Goal: Transaction & Acquisition: Obtain resource

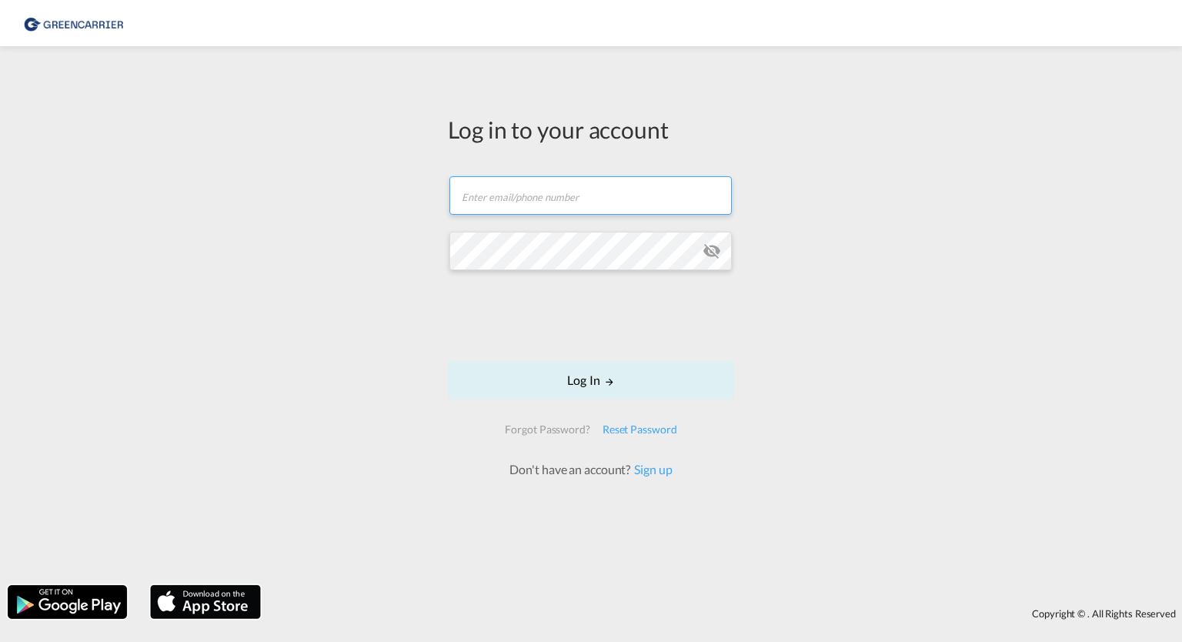
click at [519, 189] on input "text" at bounding box center [590, 195] width 282 height 38
type input "[EMAIL_ADDRESS][PERSON_NAME][DOMAIN_NAME]"
click at [448, 361] on button "Log In" at bounding box center [591, 380] width 286 height 38
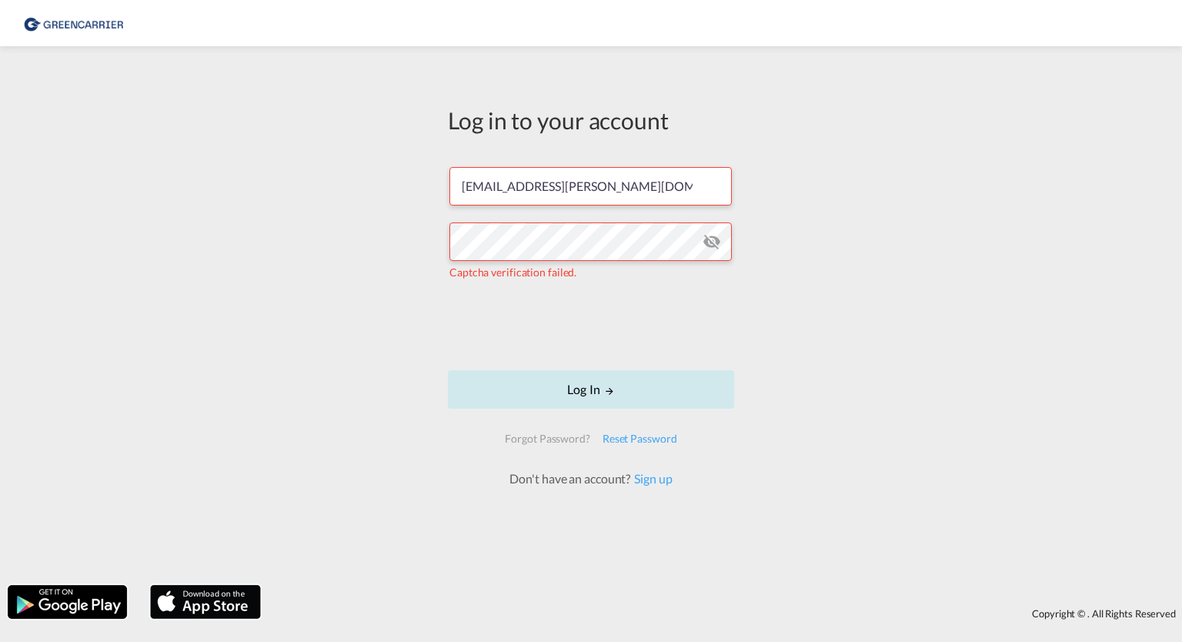
click at [643, 389] on button "Log In" at bounding box center [591, 389] width 286 height 38
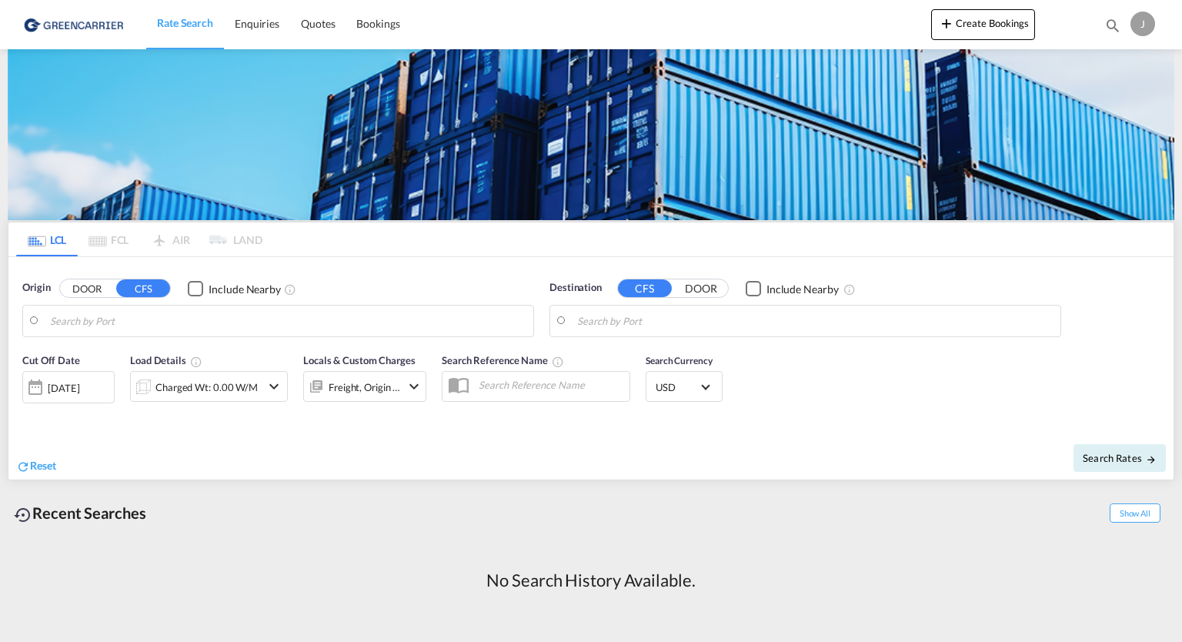
click at [97, 294] on button "DOOR" at bounding box center [87, 289] width 54 height 18
click at [191, 324] on input "Search by Door" at bounding box center [288, 320] width 476 height 23
paste input "30880 Laatzen"
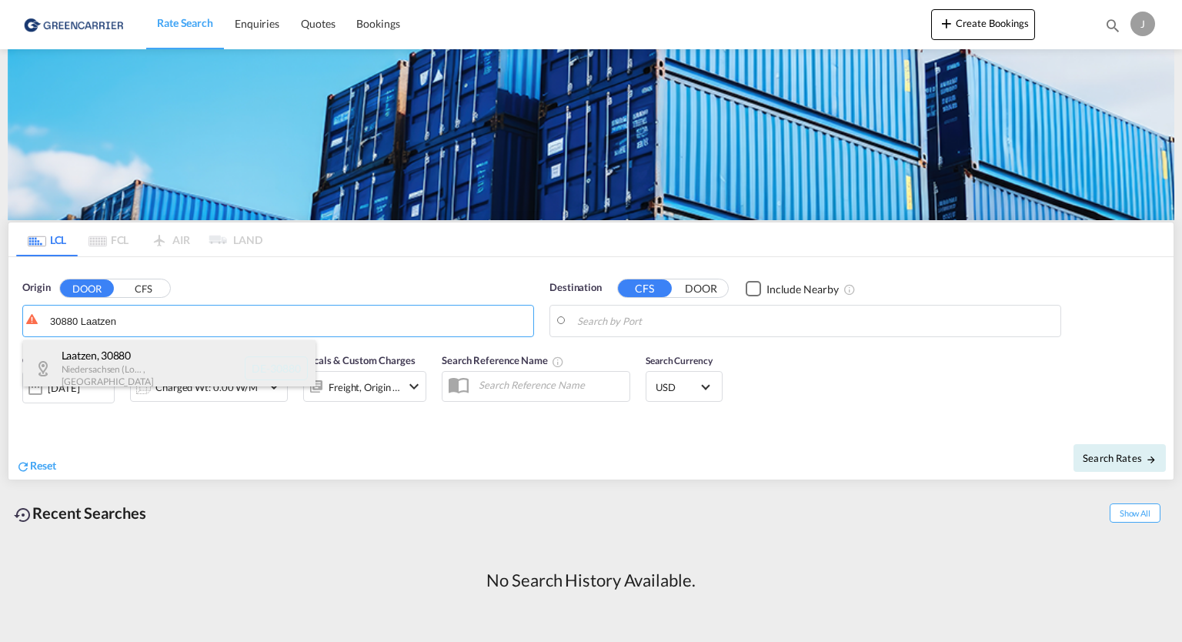
click at [118, 355] on div "Laatzen , 30880 [GEOGRAPHIC_DATA] (Lo... , [GEOGRAPHIC_DATA] DE-30880" at bounding box center [169, 368] width 292 height 56
type input "DE-30880, [GEOGRAPHIC_DATA], [GEOGRAPHIC_DATA] (Lo..."
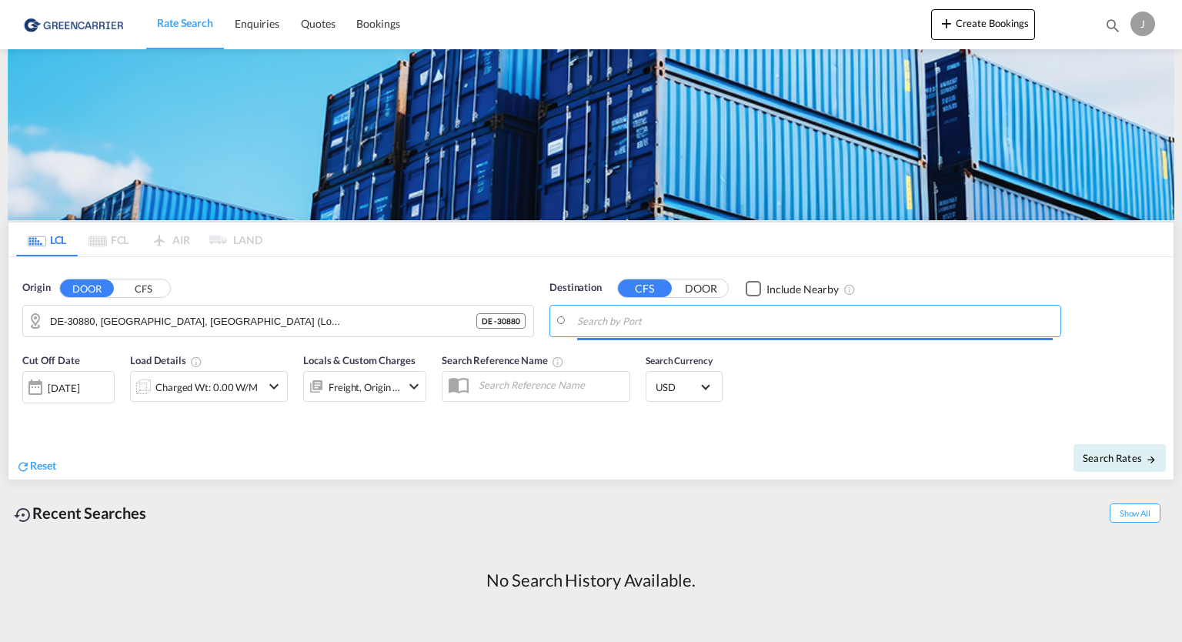
click at [619, 319] on input "Search by Port" at bounding box center [815, 320] width 476 height 23
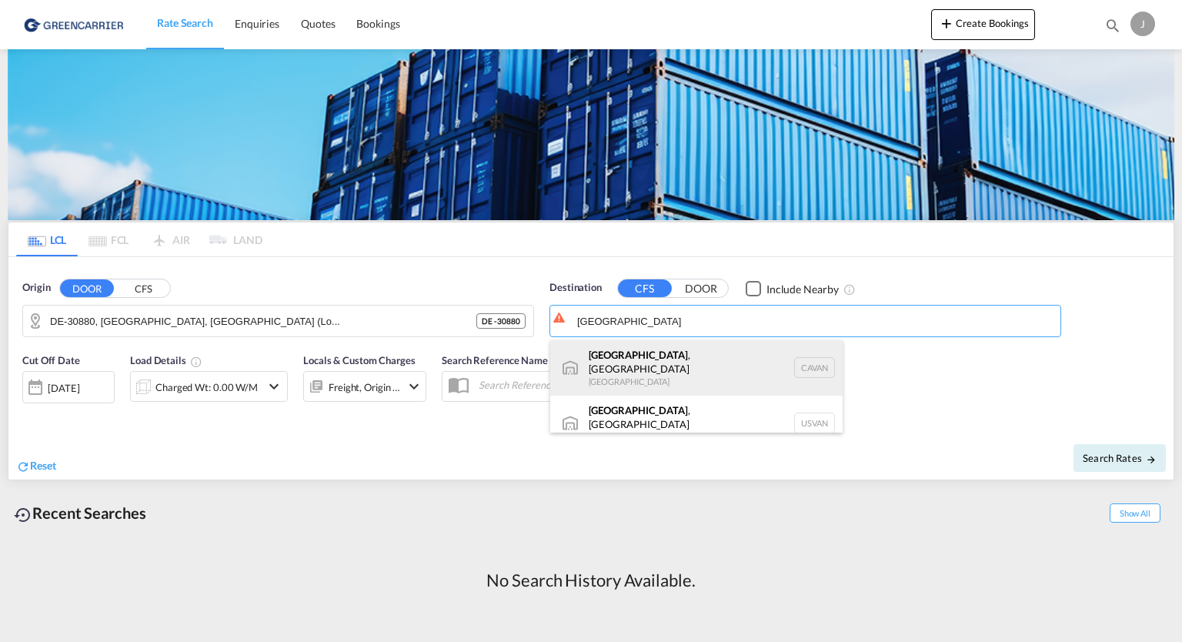
click at [626, 369] on div "[GEOGRAPHIC_DATA] , [GEOGRAPHIC_DATA] [GEOGRAPHIC_DATA] [GEOGRAPHIC_DATA]" at bounding box center [696, 367] width 292 height 55
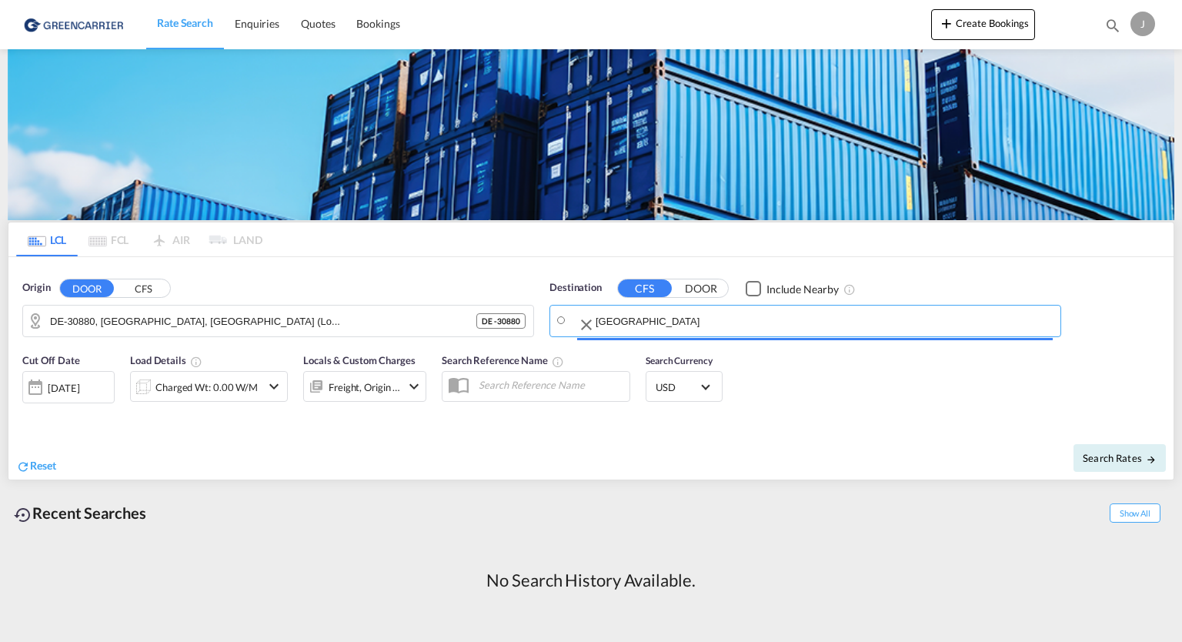
type input "[GEOGRAPHIC_DATA], [GEOGRAPHIC_DATA], CAVAN"
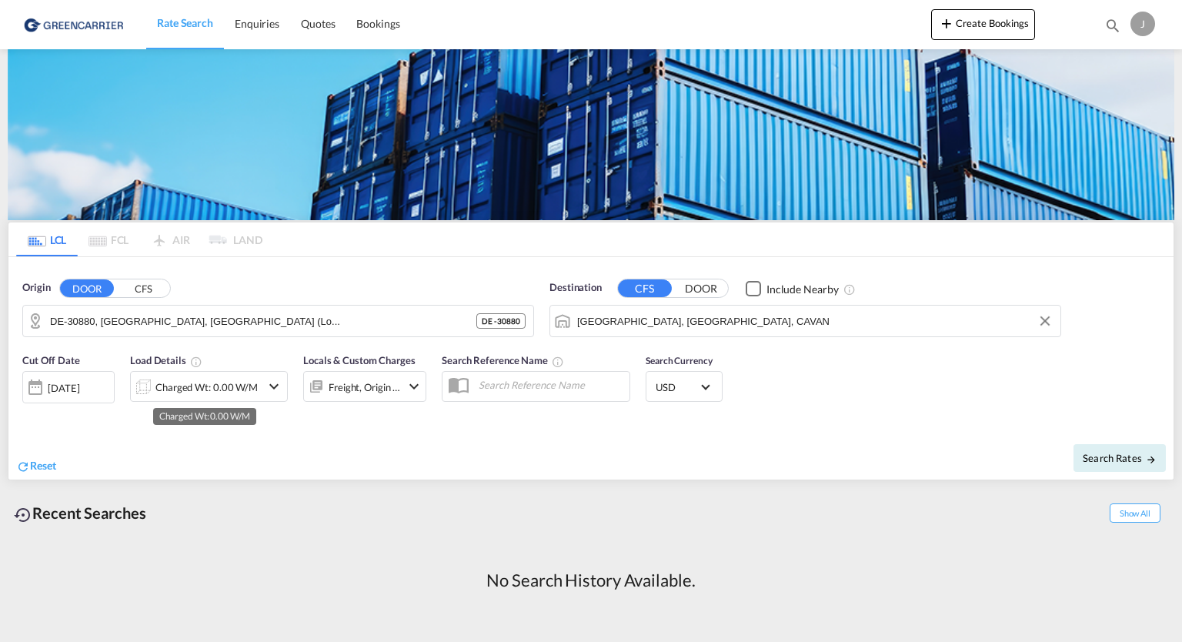
click at [223, 385] on div "Charged Wt: 0.00 W/M" at bounding box center [206, 387] width 102 height 22
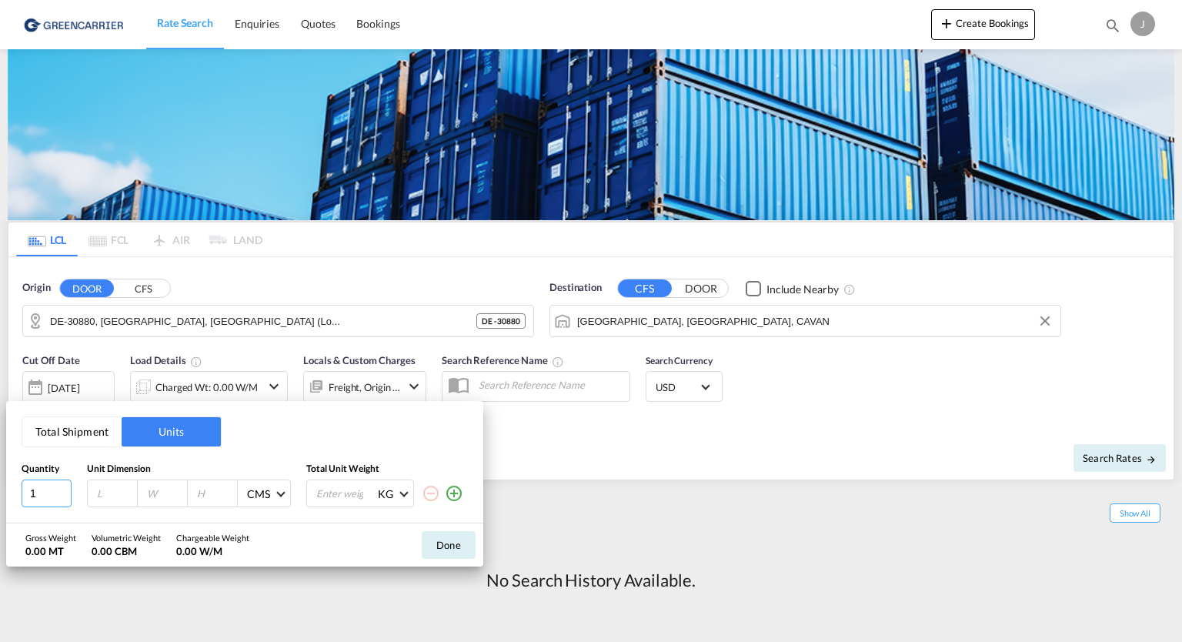
click at [37, 499] on input "1" at bounding box center [47, 493] width 50 height 28
click at [65, 486] on input "1" at bounding box center [47, 493] width 50 height 28
click at [62, 487] on input "2" at bounding box center [47, 493] width 50 height 28
click at [62, 487] on input "3" at bounding box center [47, 493] width 50 height 28
click at [62, 487] on input "4" at bounding box center [47, 493] width 50 height 28
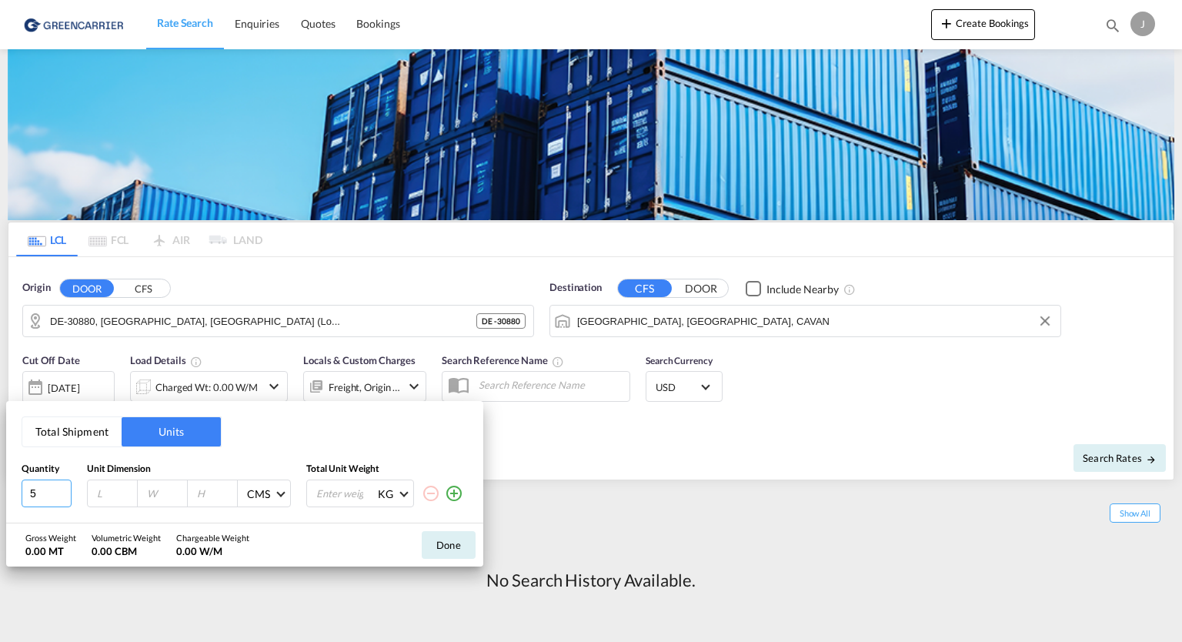
click at [62, 487] on input "5" at bounding box center [47, 493] width 50 height 28
click at [62, 487] on input "6" at bounding box center [47, 493] width 50 height 28
click at [62, 487] on input "7" at bounding box center [47, 493] width 50 height 28
click at [62, 487] on input "8" at bounding box center [47, 493] width 50 height 28
click at [62, 487] on input "9" at bounding box center [47, 493] width 50 height 28
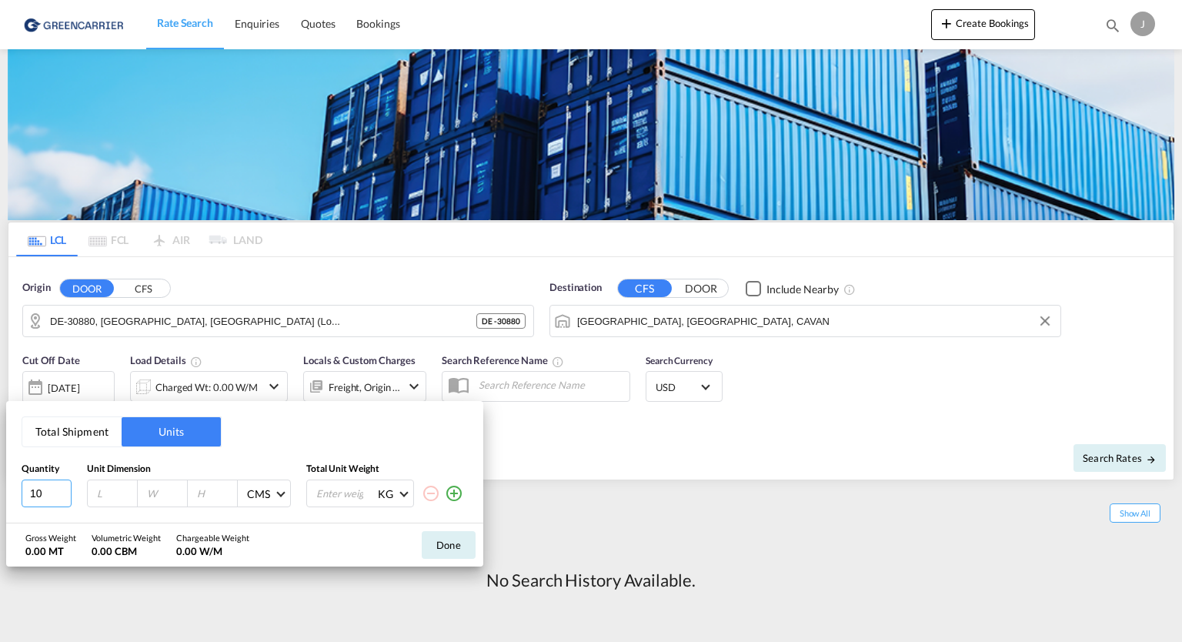
click at [62, 487] on input "10" at bounding box center [47, 493] width 50 height 28
click at [62, 487] on input "11" at bounding box center [47, 493] width 50 height 28
click at [62, 487] on input "12" at bounding box center [47, 493] width 50 height 28
click at [62, 487] on input "13" at bounding box center [47, 493] width 50 height 28
click at [62, 487] on input "14" at bounding box center [47, 493] width 50 height 28
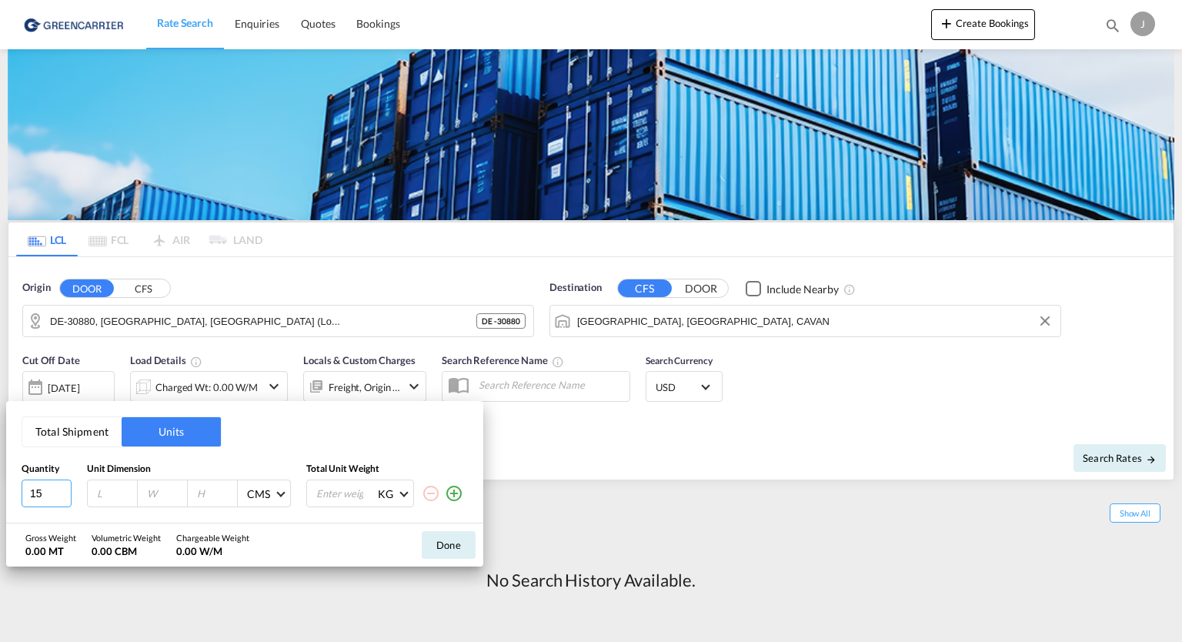
click at [62, 487] on input "15" at bounding box center [47, 493] width 50 height 28
click at [62, 487] on input "16" at bounding box center [47, 493] width 50 height 28
click at [62, 487] on input "17" at bounding box center [47, 493] width 50 height 28
click at [62, 487] on input "18" at bounding box center [47, 493] width 50 height 28
click at [62, 487] on input "19" at bounding box center [47, 493] width 50 height 28
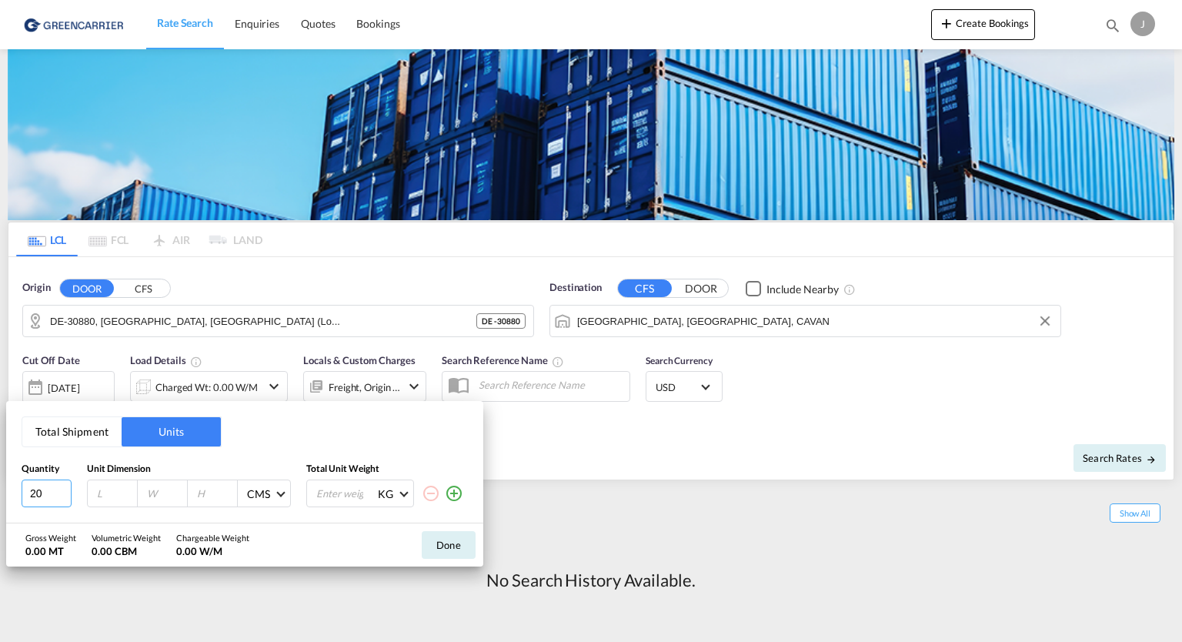
type input "20"
click at [62, 487] on input "20" at bounding box center [47, 493] width 50 height 28
click at [98, 488] on input "number" at bounding box center [116, 493] width 42 height 14
type input "33"
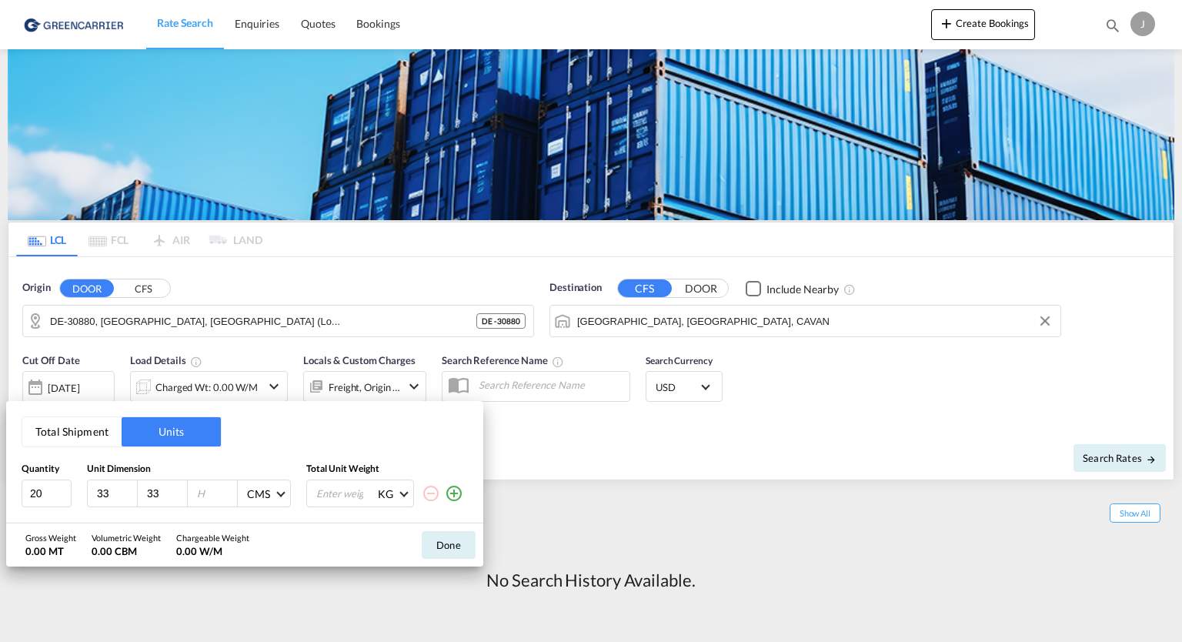
type input "33"
click at [326, 492] on input "number" at bounding box center [346, 493] width 62 height 26
click at [281, 493] on span at bounding box center [280, 493] width 8 height 8
click at [270, 527] on div "Inches" at bounding box center [261, 530] width 30 height 15
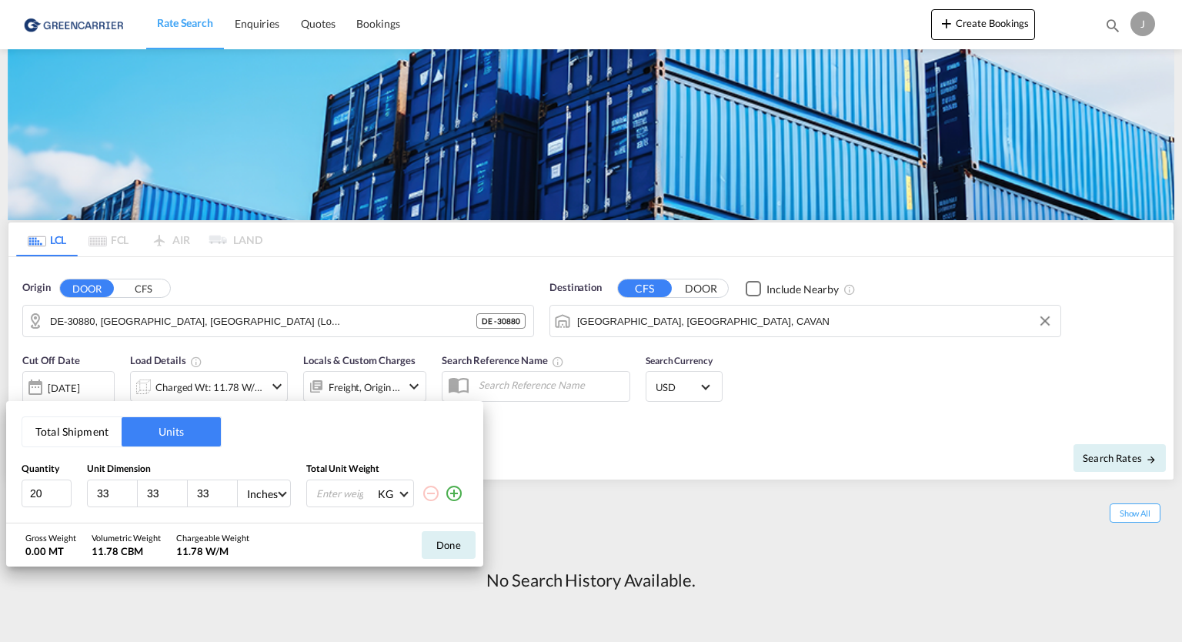
click at [118, 490] on input "33" at bounding box center [116, 493] width 42 height 14
type input "3"
type input "13"
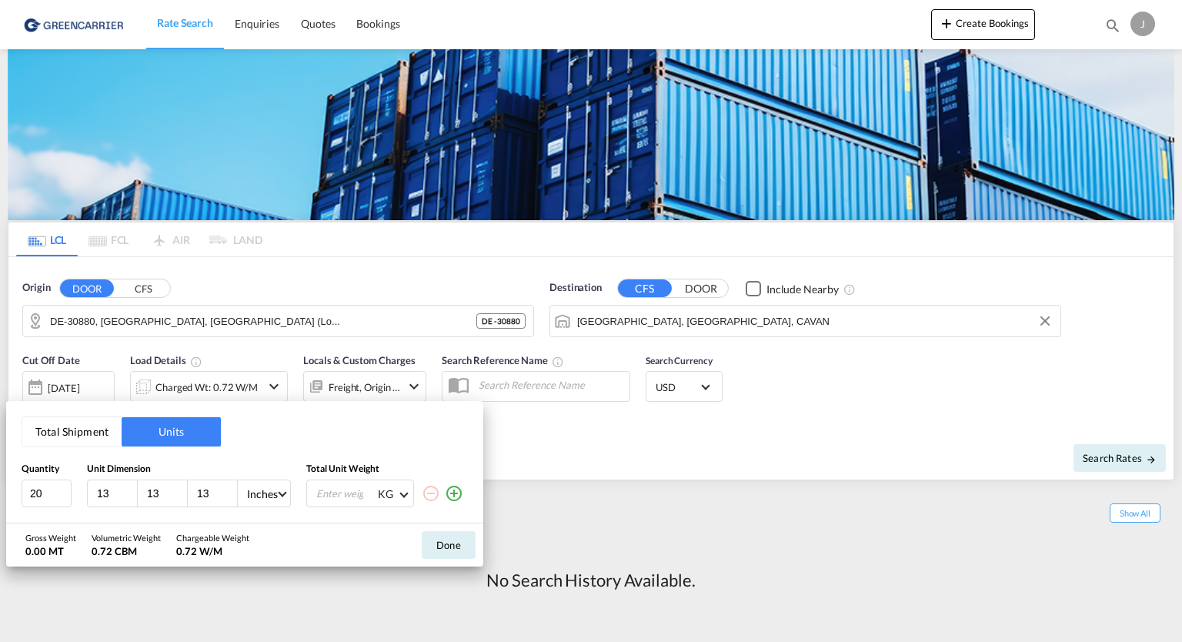
click at [399, 492] on span at bounding box center [403, 493] width 8 height 8
click at [391, 529] on md-option "LB" at bounding box center [417, 530] width 105 height 37
click at [342, 495] on input "number" at bounding box center [346, 493] width 62 height 26
type input "300"
click at [452, 496] on md-icon "icon-plus-circle-outline" at bounding box center [454, 493] width 18 height 18
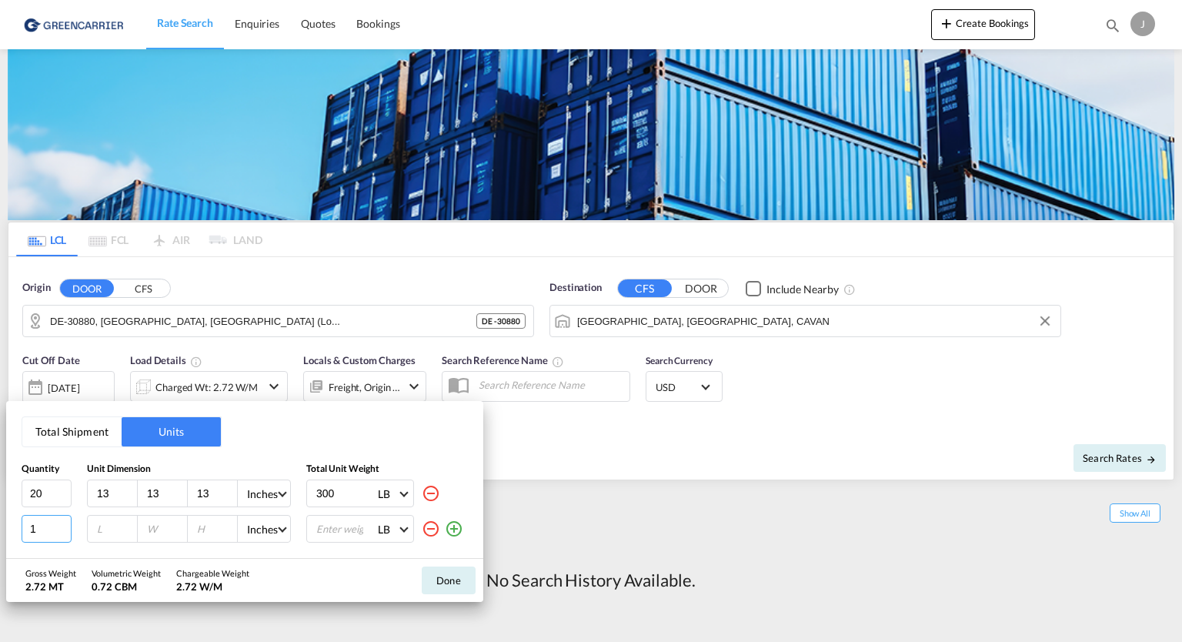
click at [52, 528] on input "1" at bounding box center [47, 529] width 50 height 28
type input "1"
type input "50"
type input "13"
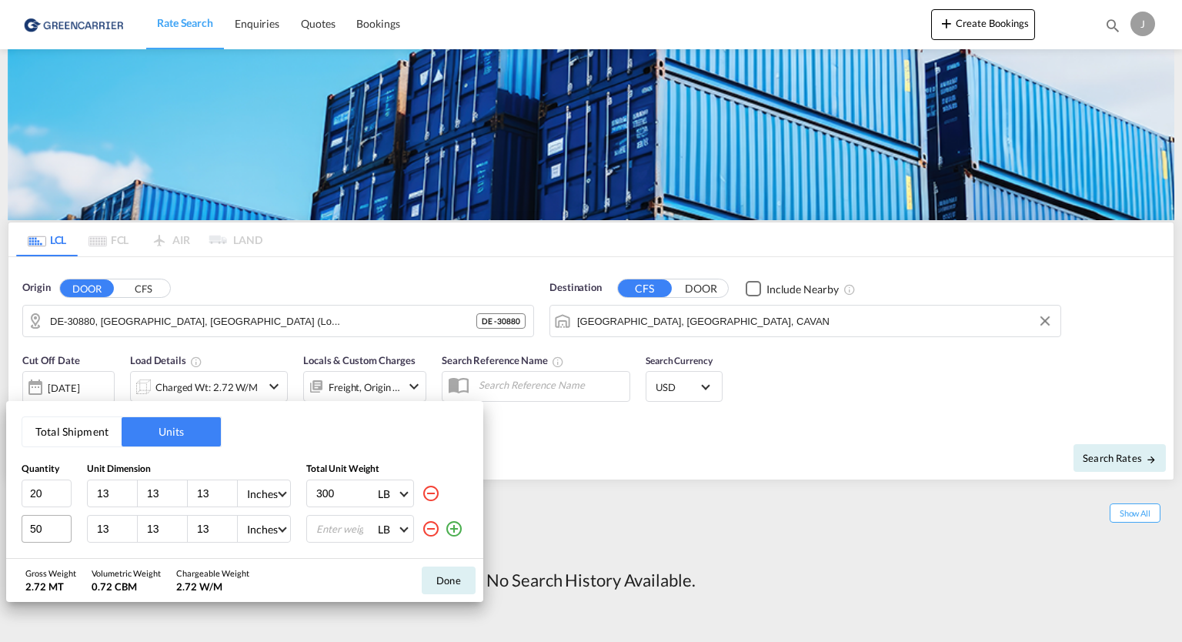
type input "13"
click at [329, 527] on input "number" at bounding box center [346, 529] width 62 height 26
type input "750"
click at [452, 533] on md-icon "icon-plus-circle-outline" at bounding box center [454, 528] width 18 height 18
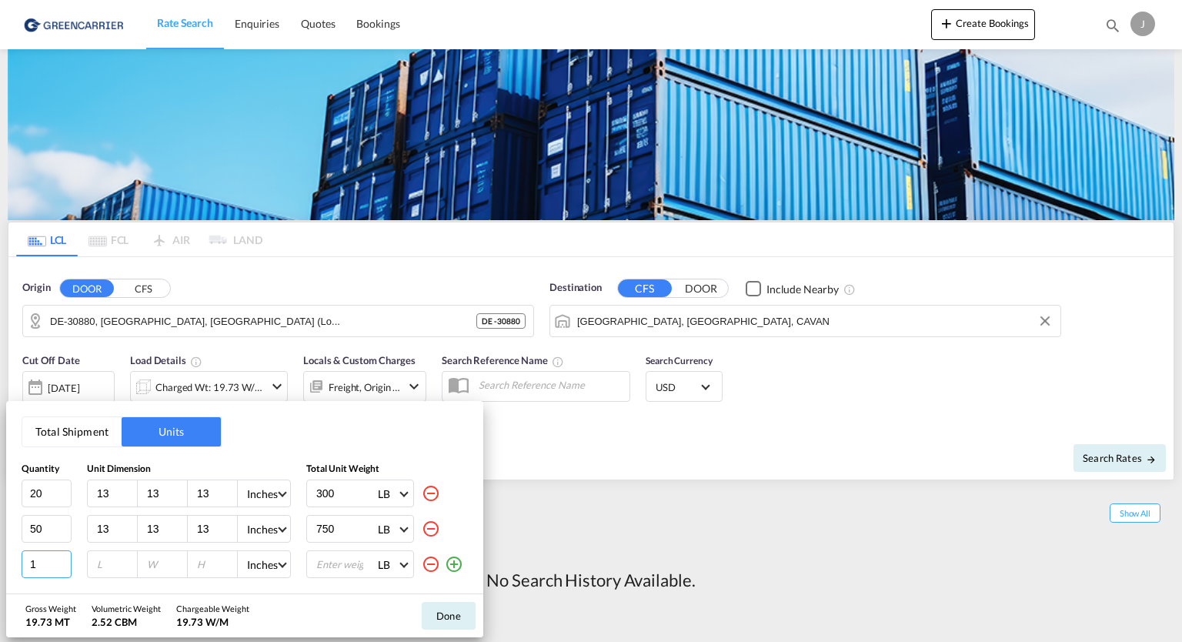
click at [42, 560] on input "1" at bounding box center [47, 564] width 50 height 28
type input "100"
type input "13"
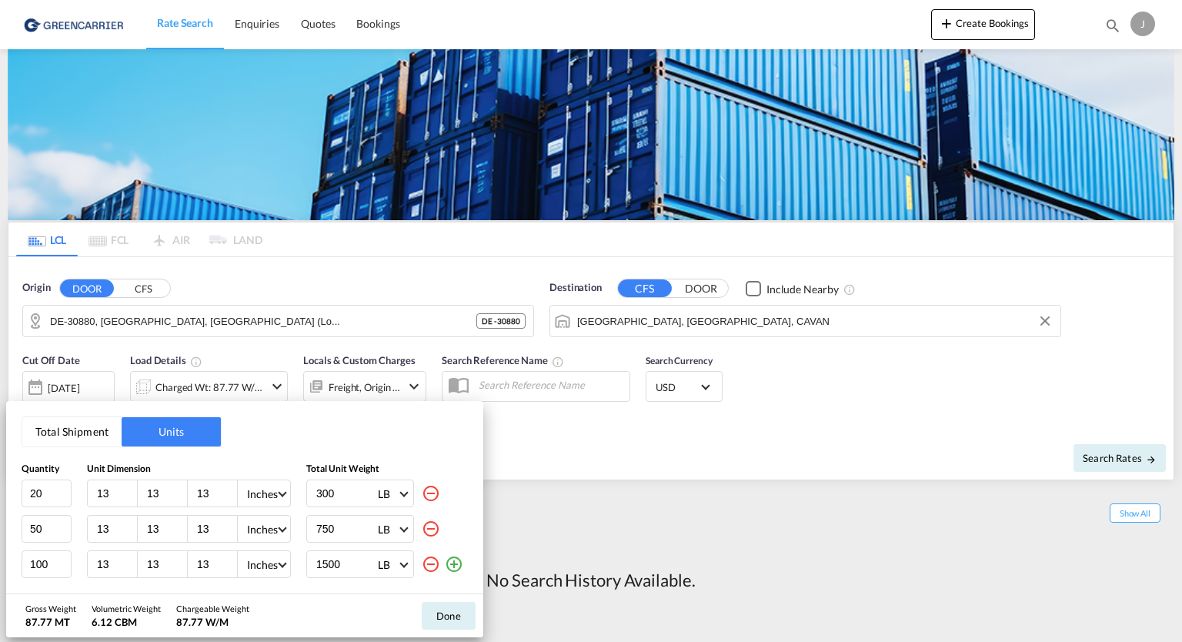
type input "1500"
click at [351, 490] on input "300" at bounding box center [346, 493] width 62 height 26
type input "3"
type input "15"
click at [342, 512] on div "Quantity Unit Dimension Total Unit Weight 20 13 13 13 Inches 15 LB 50 13 13 13 …" at bounding box center [245, 519] width 446 height 115
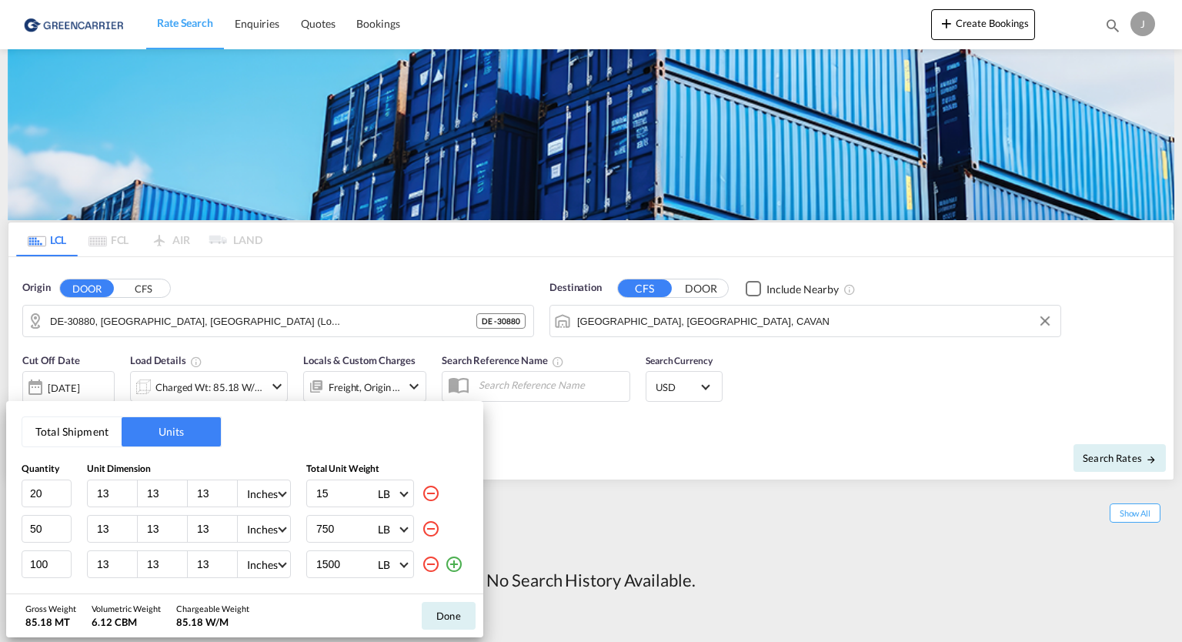
click at [343, 526] on input "750" at bounding box center [346, 529] width 62 height 26
type input "7"
type input "15"
click at [345, 565] on input "1500" at bounding box center [346, 564] width 62 height 26
type input "15"
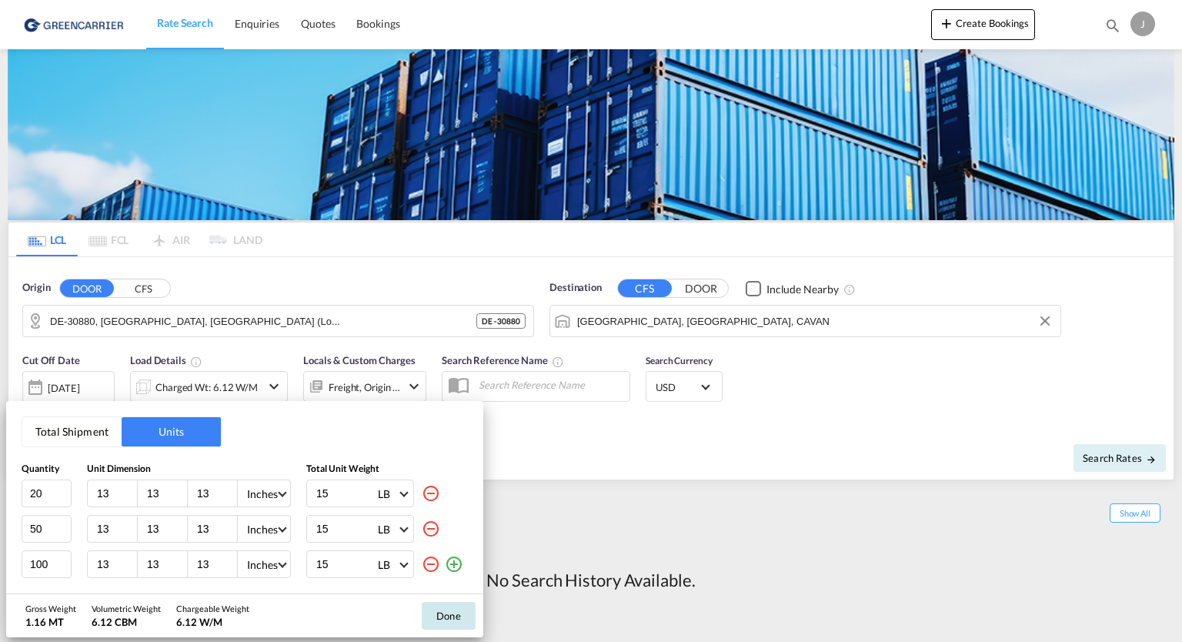
click at [433, 615] on button "Done" at bounding box center [449, 616] width 54 height 28
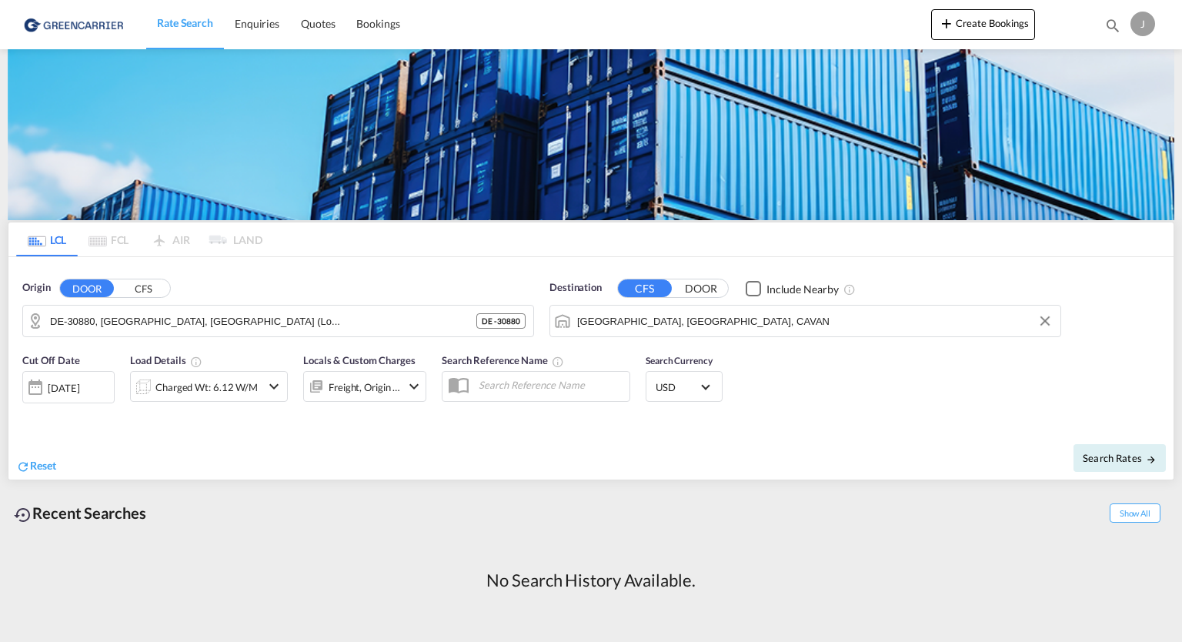
click at [416, 389] on md-icon "icon-chevron-down" at bounding box center [414, 386] width 18 height 18
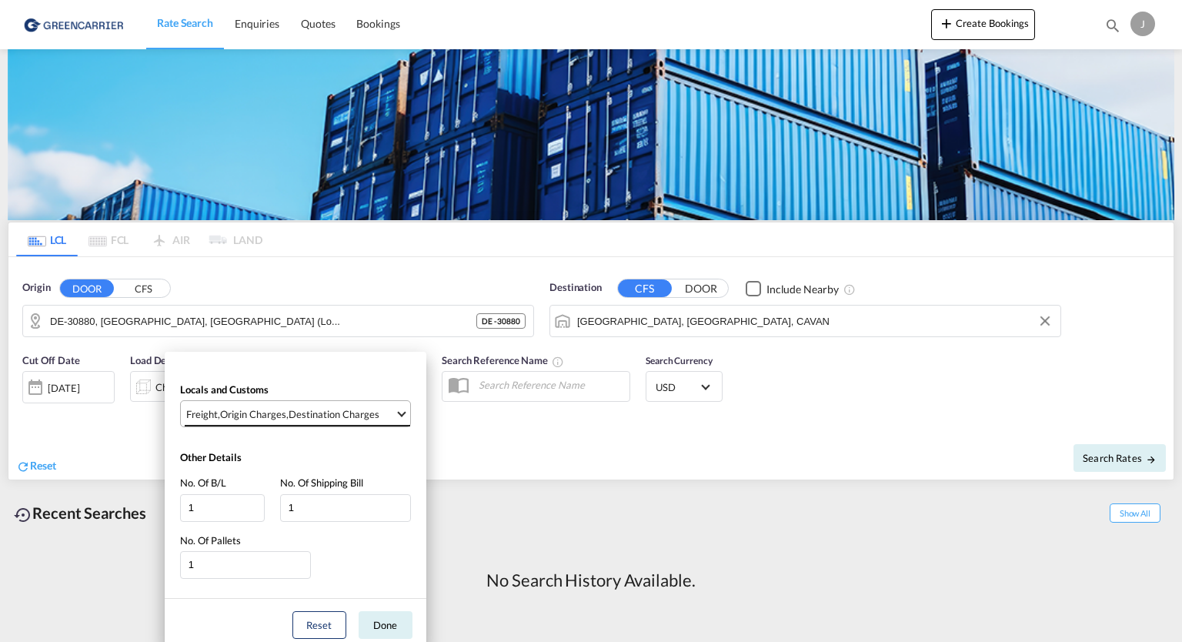
click at [403, 411] on span "Select Locals and Customs: \aFreight, \aOrigin Charges, \aDestination Charges" at bounding box center [401, 412] width 8 height 8
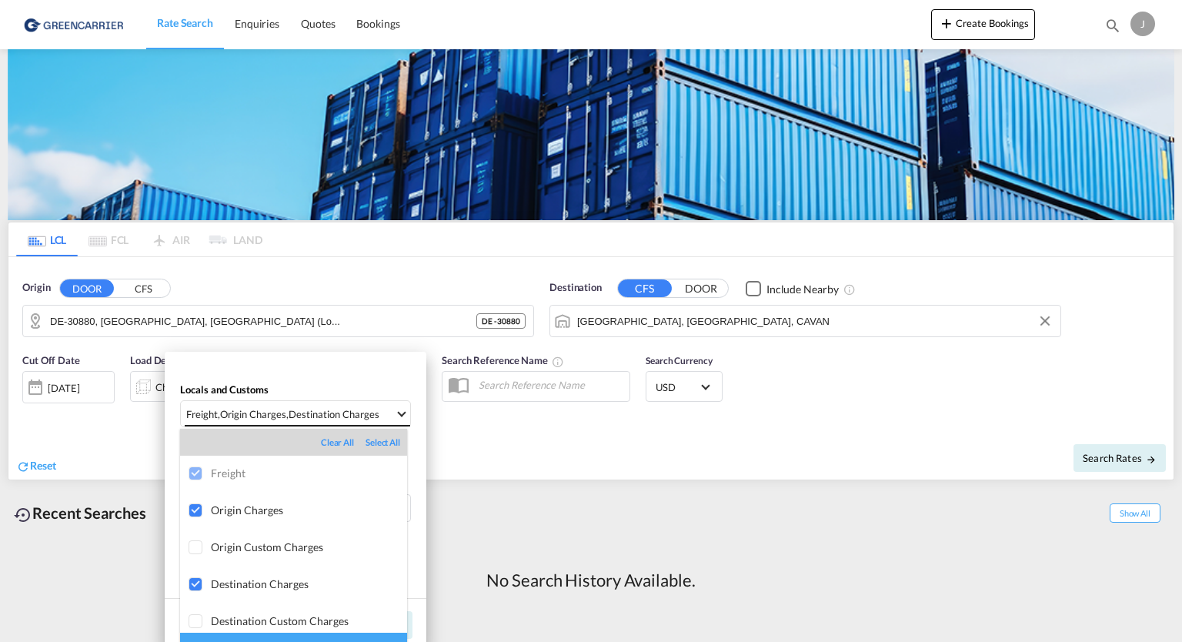
scroll to position [7, 0]
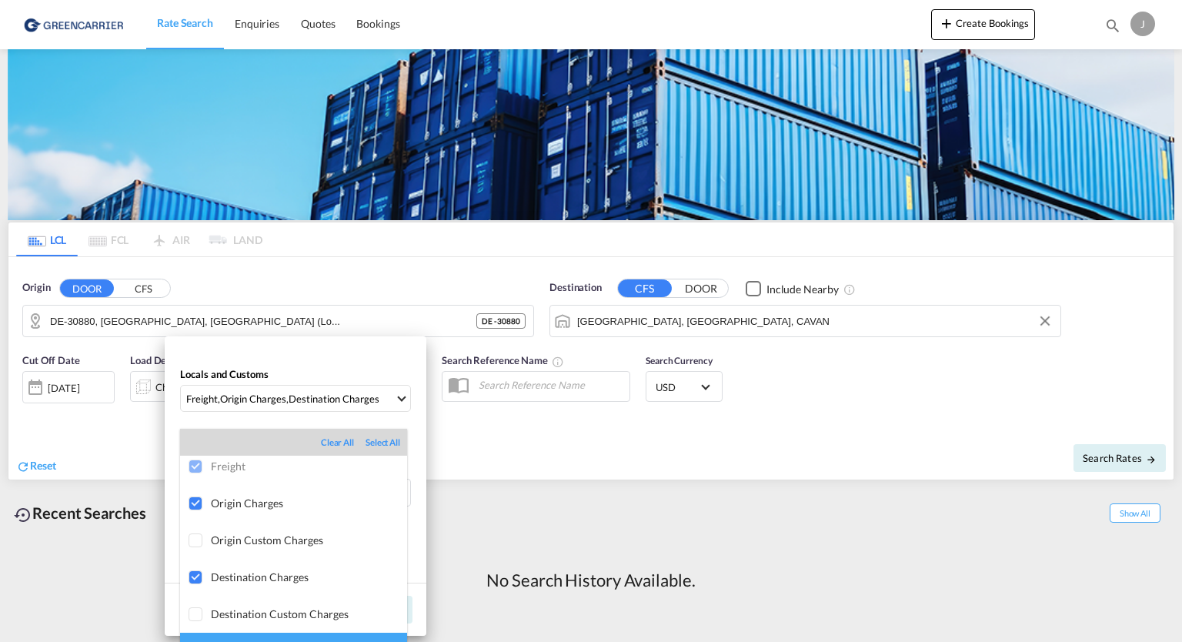
click at [529, 466] on md-backdrop at bounding box center [591, 321] width 1182 height 642
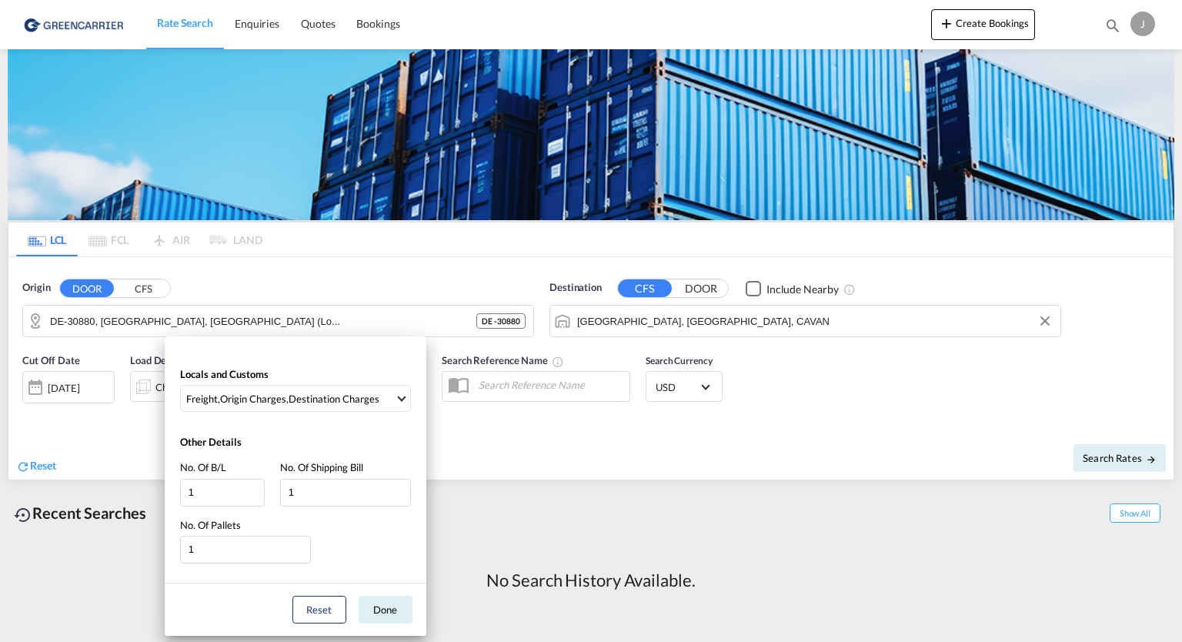
click at [543, 382] on div "Locals and Customs Freight , Origin Charges , Destination Charges Other Details…" at bounding box center [591, 321] width 1182 height 642
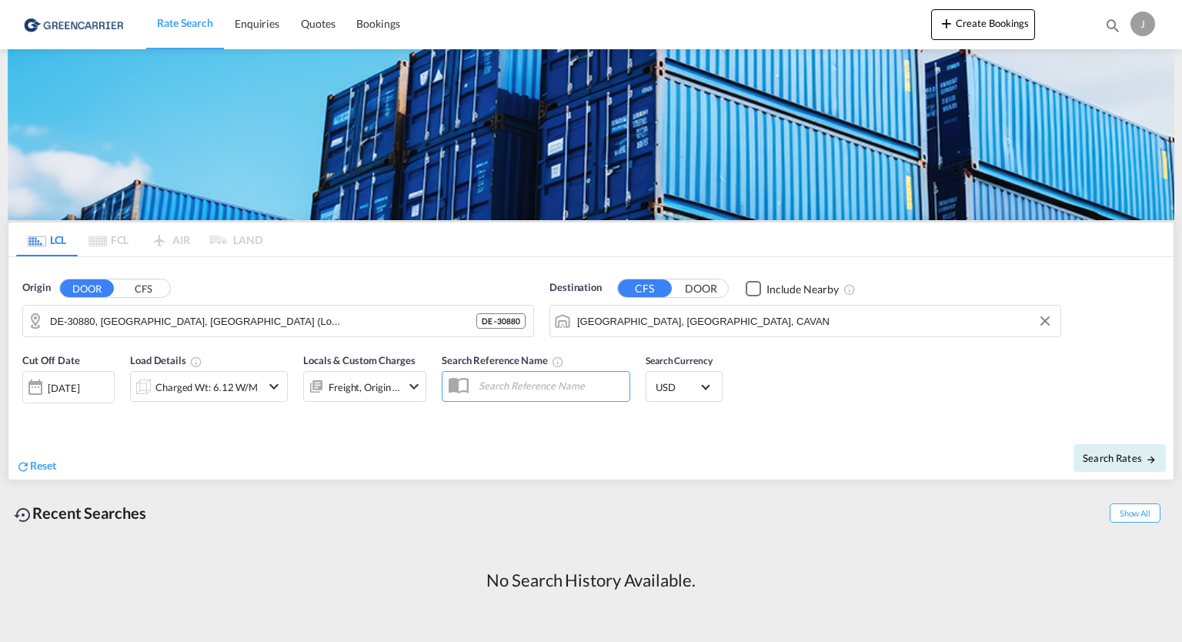
click at [543, 382] on input "text" at bounding box center [550, 384] width 159 height 23
click at [711, 382] on md-select-value "USD" at bounding box center [684, 387] width 60 height 22
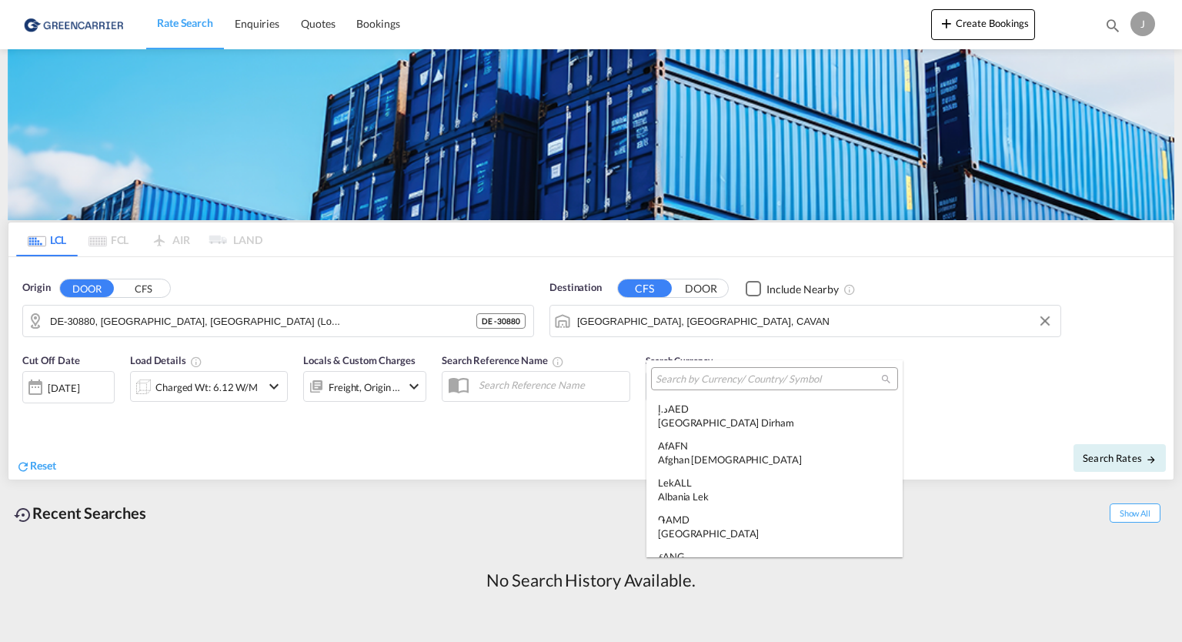
scroll to position [5312, 0]
click at [711, 381] on input "search" at bounding box center [768, 379] width 225 height 14
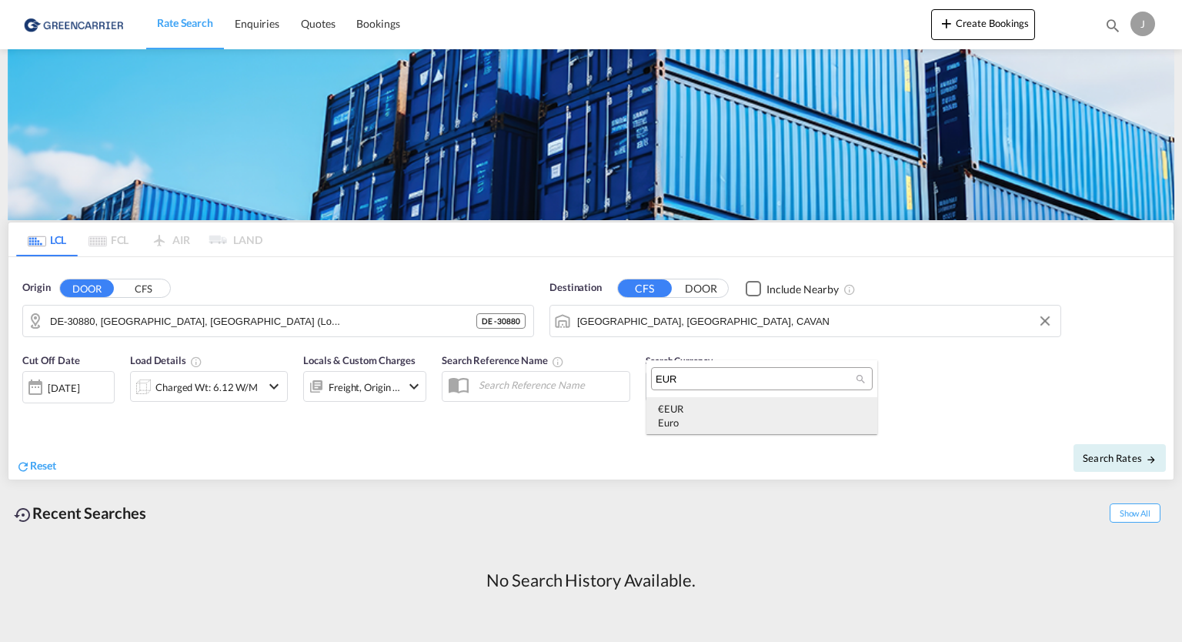
type input "EUR"
click at [676, 414] on div "€ EUR Euro" at bounding box center [762, 416] width 208 height 28
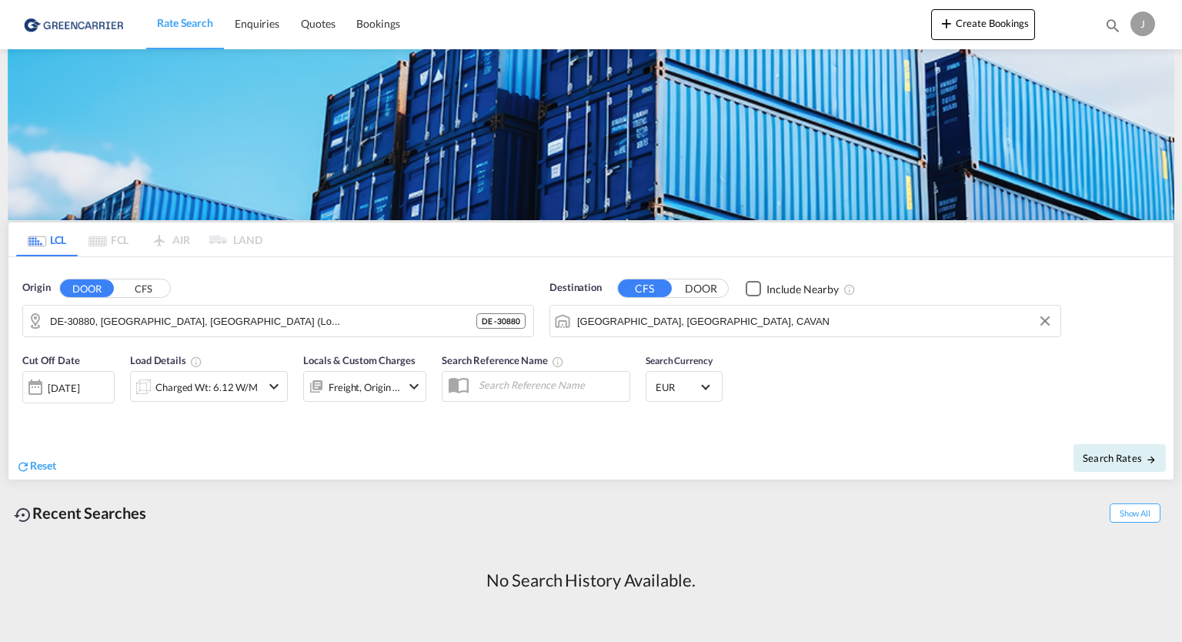
click at [526, 382] on input "text" at bounding box center [550, 384] width 159 height 23
click at [496, 379] on input "text" at bounding box center [550, 384] width 159 height 23
paste input "QTOCEANEXPLCLDE_20250815_0026"
type input "QTOCEANEXPLCLDE_20250815_0026"
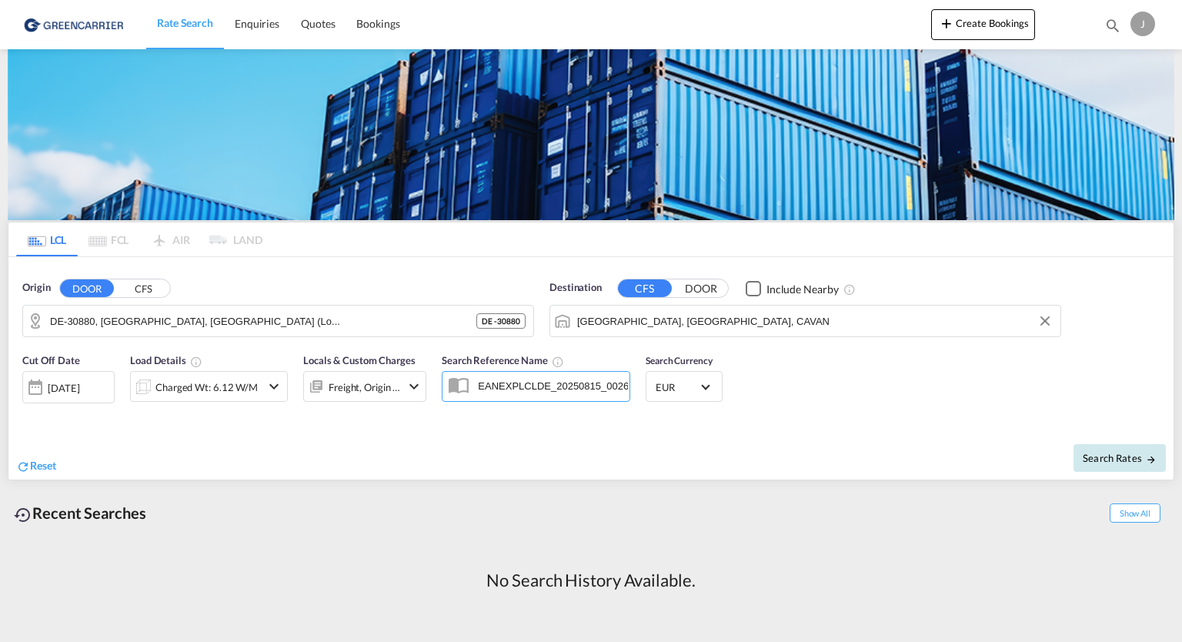
scroll to position [0, 0]
click at [1093, 452] on span "Search Rates" at bounding box center [1120, 458] width 74 height 12
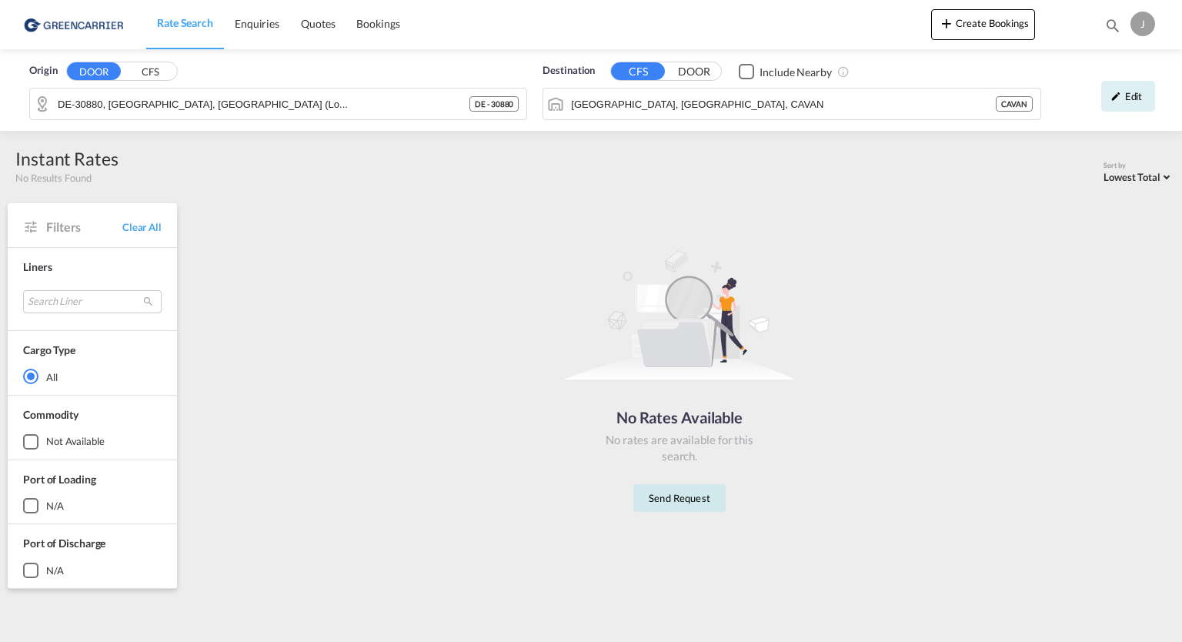
click at [689, 498] on button "Send Request" at bounding box center [679, 498] width 92 height 28
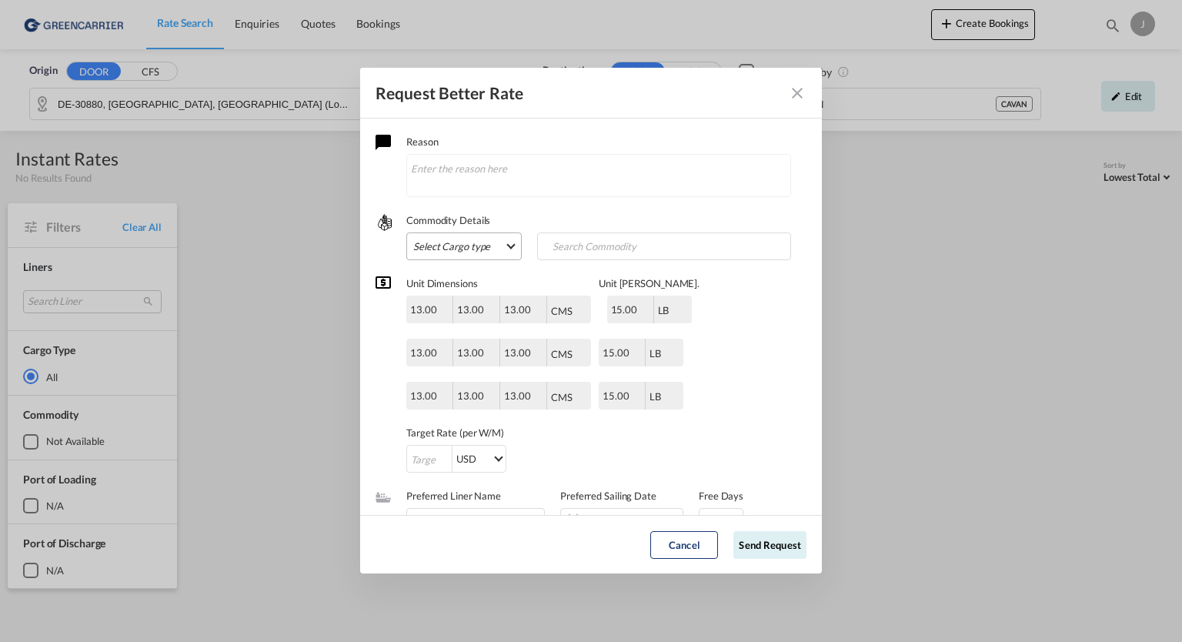
click at [502, 244] on md-select "Select Cargo type FAK GCR GDSM General Cargo Hazardous Cargo Ambient Foodstuff …" at bounding box center [463, 246] width 115 height 28
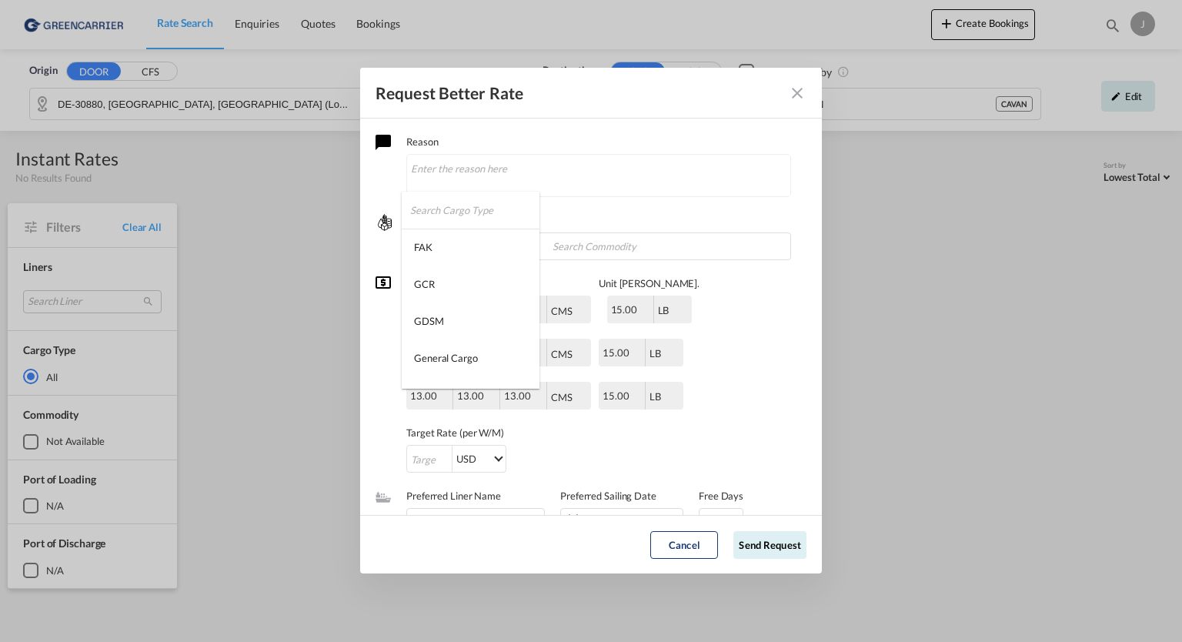
click at [502, 244] on md-option "FAK" at bounding box center [471, 247] width 138 height 37
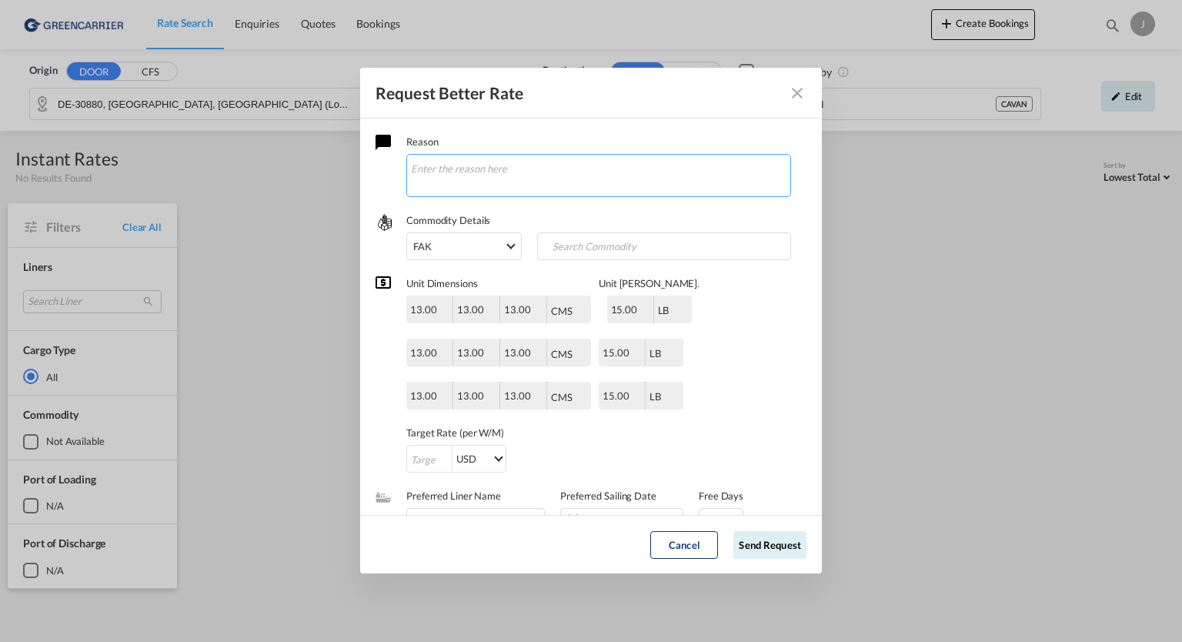
click at [459, 167] on textarea "Request Better Rate ..." at bounding box center [598, 175] width 385 height 43
type textarea "WEBSITE DID NOT DISPLAY A RESULT"
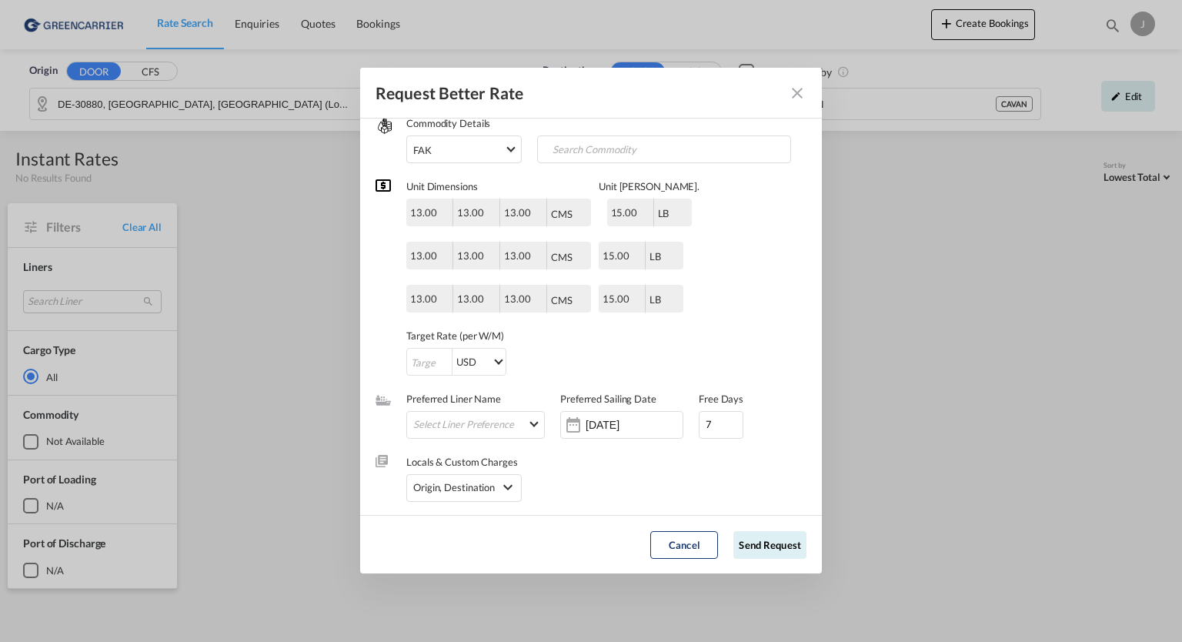
scroll to position [98, 0]
click at [526, 429] on md-select "Select Liner Preference Greencarrier Consolidators" at bounding box center [478, 422] width 131 height 20
click at [403, 416] on div at bounding box center [399, 422] width 15 height 15
click at [644, 456] on md-backdrop at bounding box center [591, 321] width 1182 height 642
click at [644, 456] on div "Locals & Custom Charges Origin, Destination Origin Charges Origin Customs Clear…" at bounding box center [591, 468] width 431 height 63
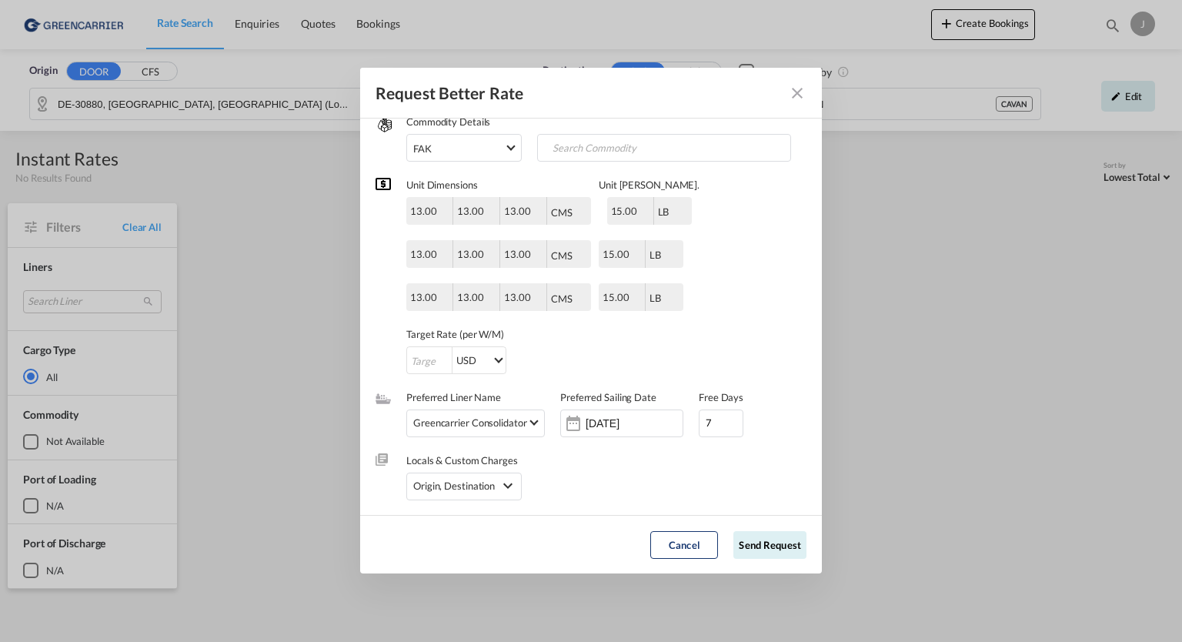
click at [587, 492] on div "Locals & Custom Charges Origin, Destination Origin Charges Origin Customs Clear…" at bounding box center [591, 468] width 431 height 63
click at [488, 487] on div "Origin, Destination" at bounding box center [454, 485] width 82 height 23
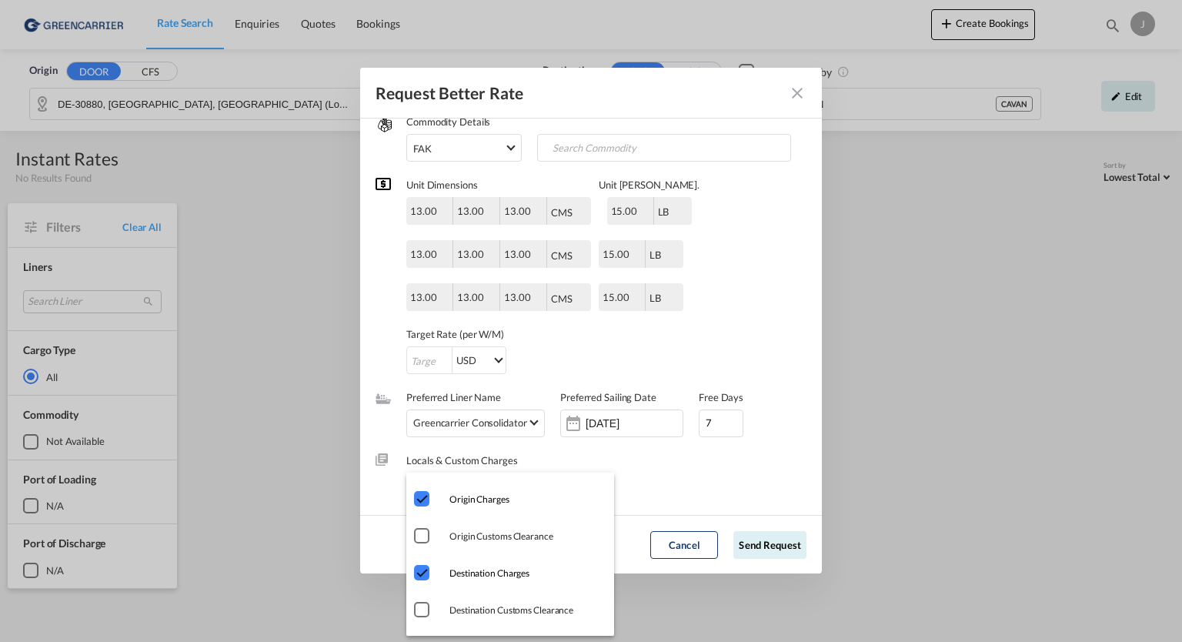
click at [743, 551] on md-backdrop at bounding box center [591, 321] width 1182 height 642
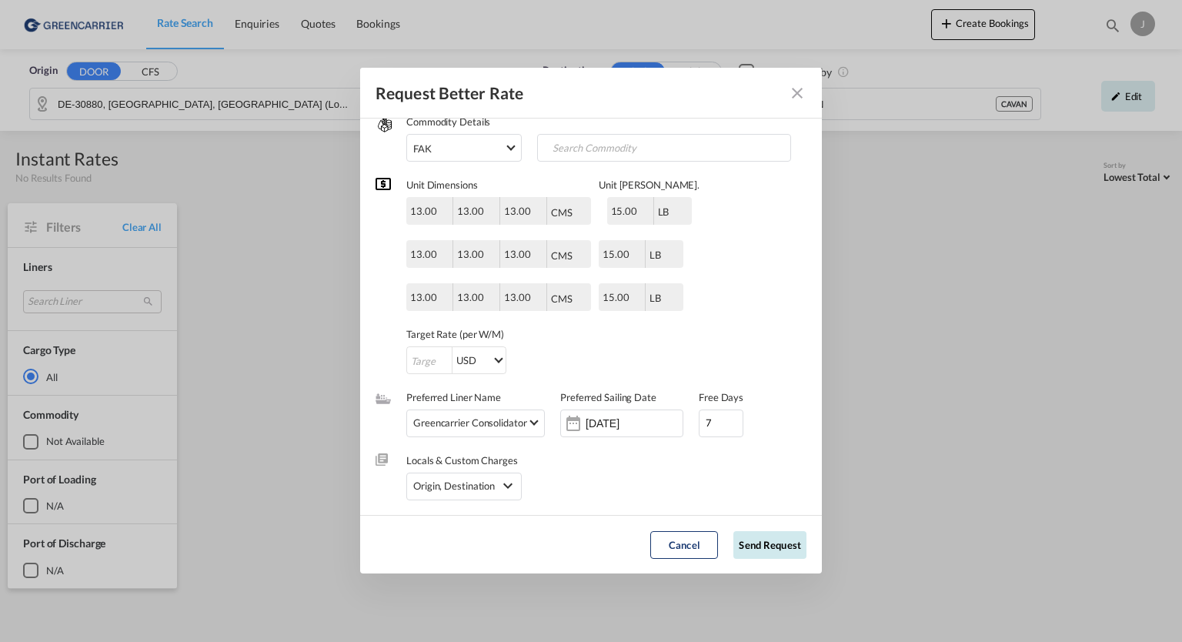
click at [753, 548] on button "Send Request" at bounding box center [769, 545] width 73 height 28
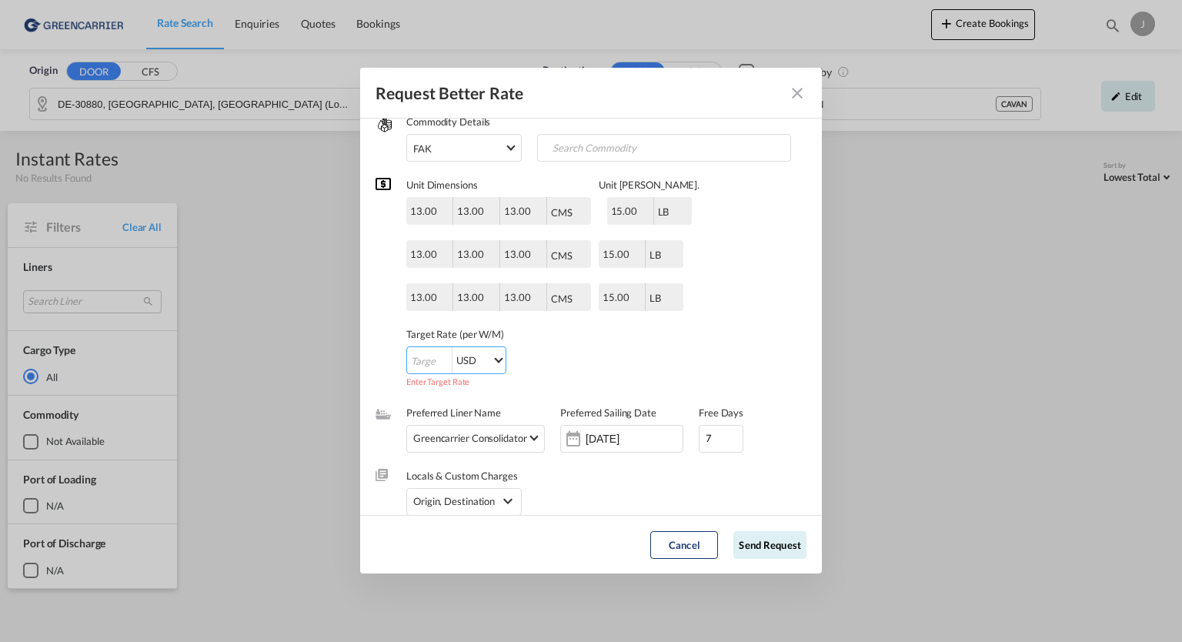
click at [432, 370] on input "Request Better Rate ..." at bounding box center [429, 361] width 45 height 28
click at [419, 356] on input "Request Better Rate ..." at bounding box center [429, 361] width 45 height 28
click at [440, 366] on input "Request Better Rate ..." at bounding box center [429, 361] width 45 height 28
click at [440, 353] on input "Request Better Rate ..." at bounding box center [429, 361] width 45 height 28
type input "-1"
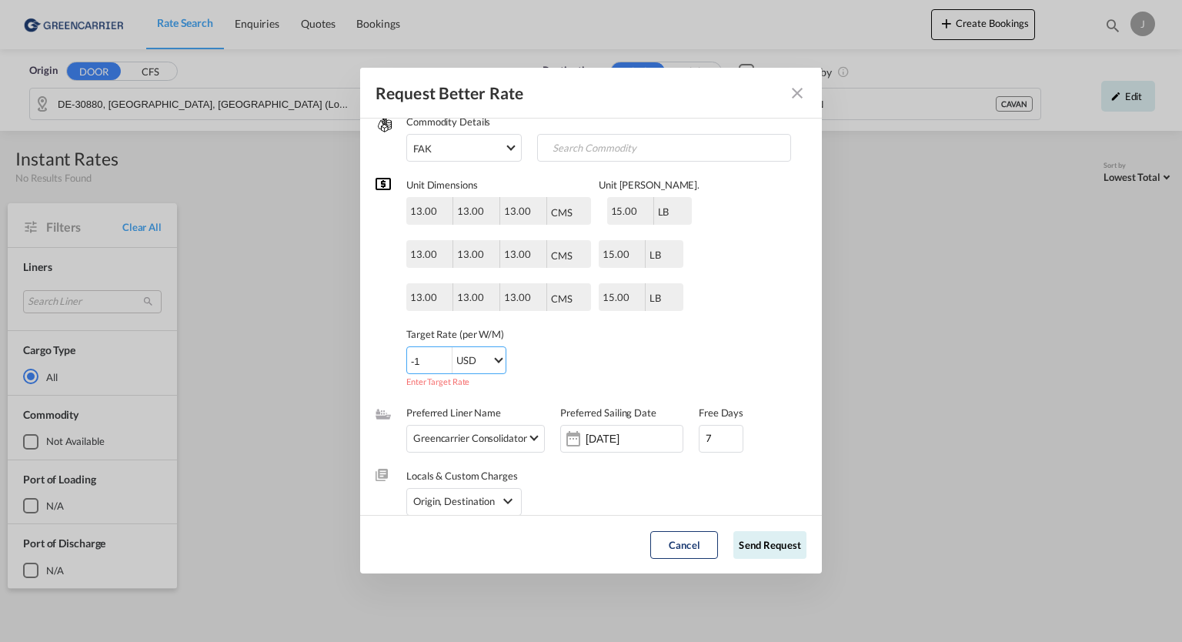
click at [442, 362] on input "-1" at bounding box center [429, 361] width 45 height 28
click at [754, 548] on button "Send Request" at bounding box center [769, 545] width 73 height 28
click at [751, 544] on button "Send Request" at bounding box center [769, 545] width 73 height 28
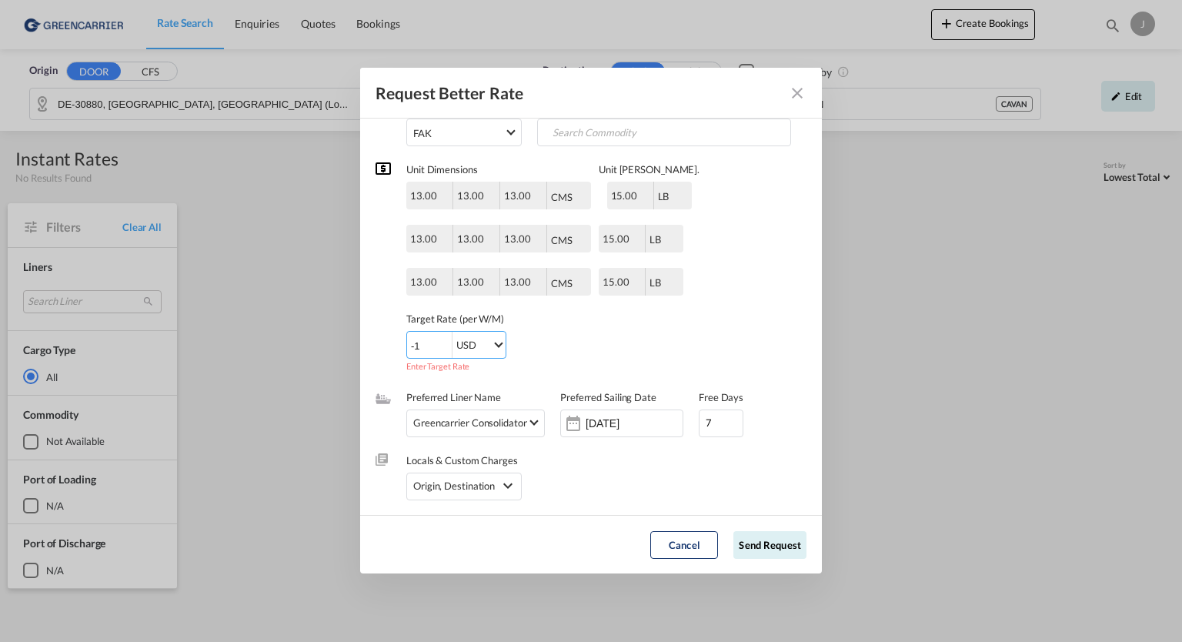
click at [429, 339] on input "-1" at bounding box center [429, 346] width 45 height 28
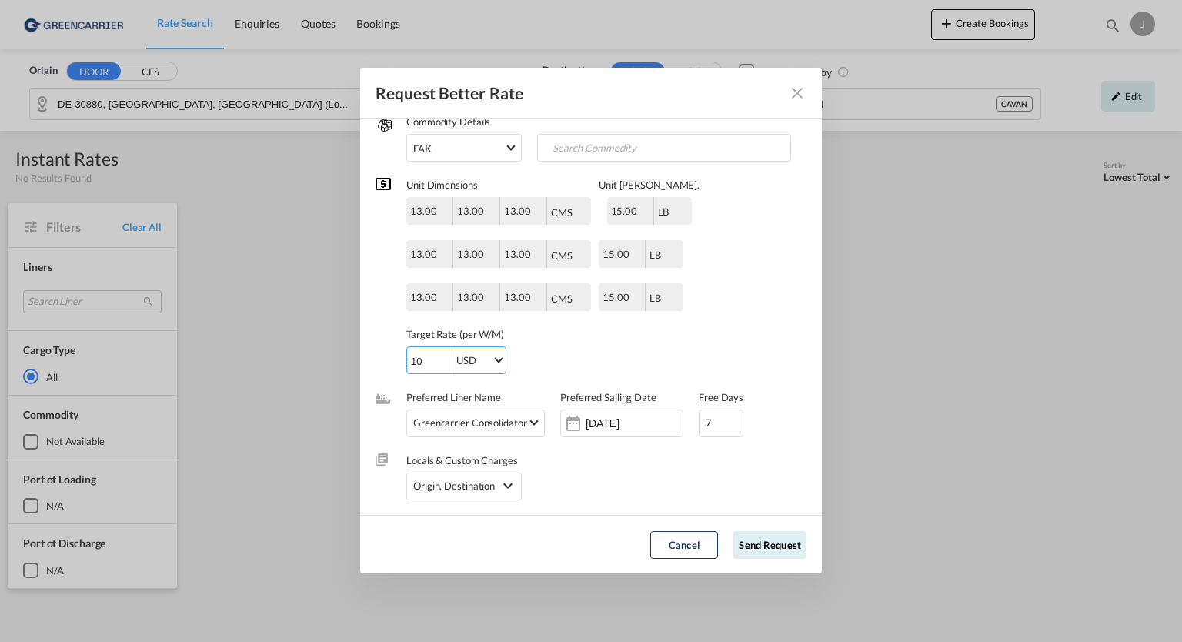
type input "10"
click at [769, 545] on button "Send Request" at bounding box center [769, 545] width 73 height 28
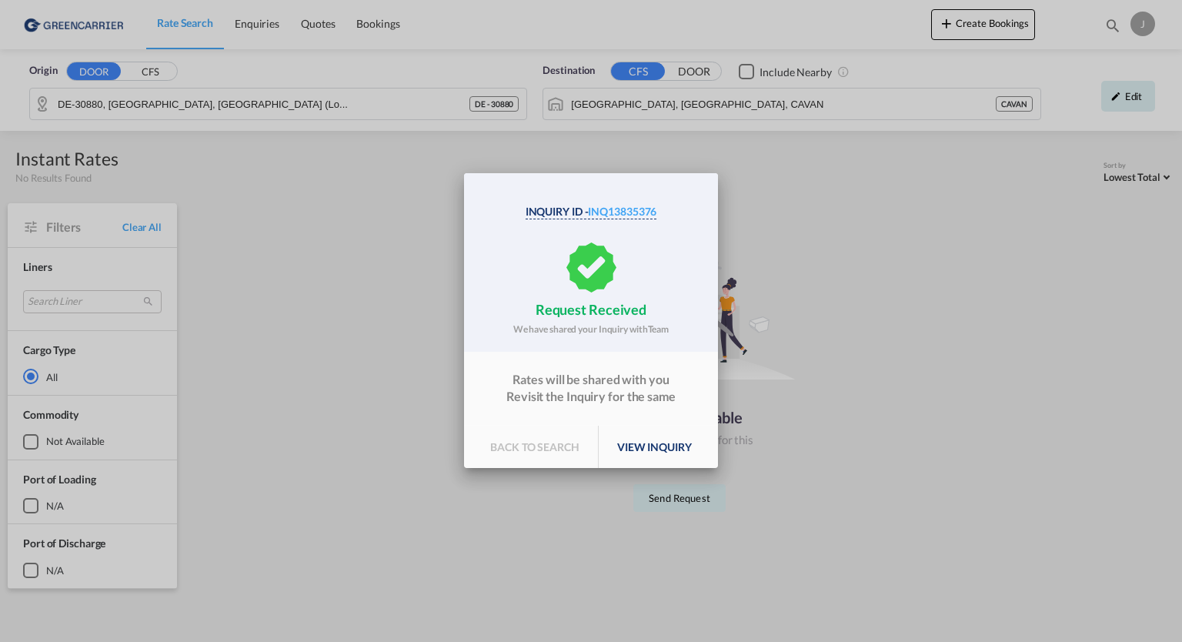
click at [417, 573] on div "Inquiry Id - INQ13835376 request received We have shared your Inquiry with Team…" at bounding box center [591, 320] width 1182 height 641
click at [819, 213] on div "Inquiry Id - INQ13835376 request received We have shared your Inquiry with Team…" at bounding box center [591, 320] width 1182 height 641
click at [301, 355] on div "Inquiry Id - INQ13835376 request received We have shared your Inquiry with Team…" at bounding box center [591, 320] width 1182 height 641
click at [179, 25] on div "Inquiry Id - INQ13835376 request received We have shared your Inquiry with Team…" at bounding box center [591, 320] width 1182 height 641
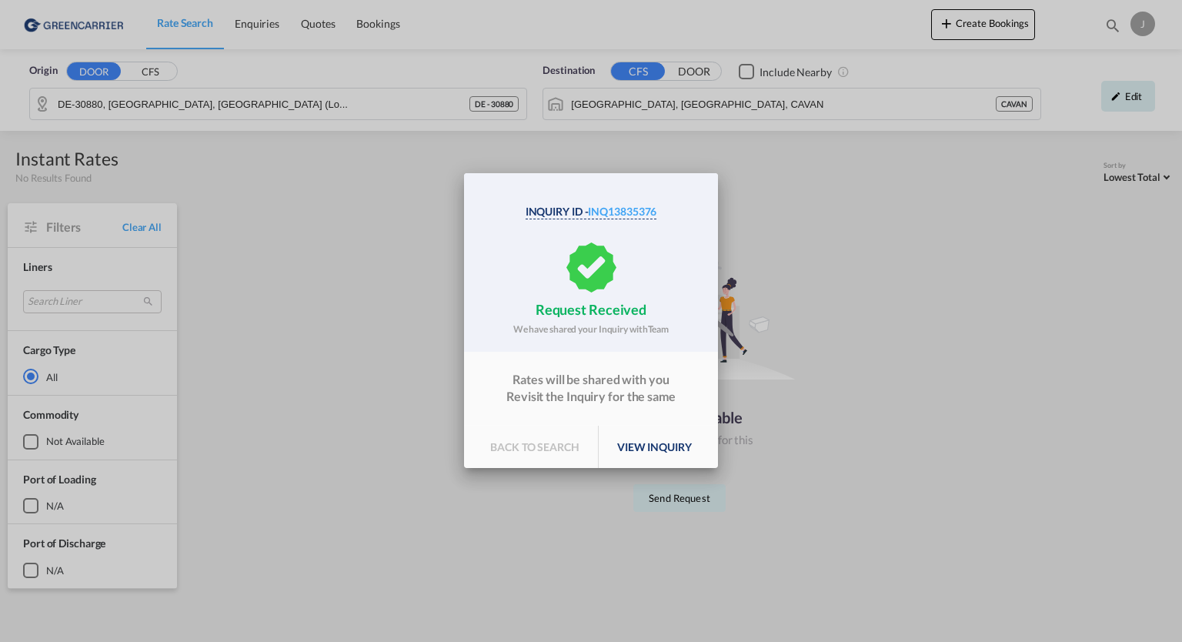
click at [247, 209] on div "Inquiry Id - INQ13835376 request received We have shared your Inquiry with Team…" at bounding box center [591, 320] width 1182 height 641
click at [1117, 95] on div "Inquiry Id - INQ13835376 request received We have shared your Inquiry with Team…" at bounding box center [591, 320] width 1182 height 641
click at [1103, 93] on div "Inquiry Id - INQ13835376 request received We have shared your Inquiry with Team…" at bounding box center [591, 320] width 1182 height 641
click at [871, 249] on div "Inquiry Id - INQ13835376 request received We have shared your Inquiry with Team…" at bounding box center [591, 320] width 1182 height 641
click at [523, 367] on md-dialog-content "Inquiry Id - INQ13835376 request received We have shared your Inquiry with Team…" at bounding box center [591, 320] width 254 height 295
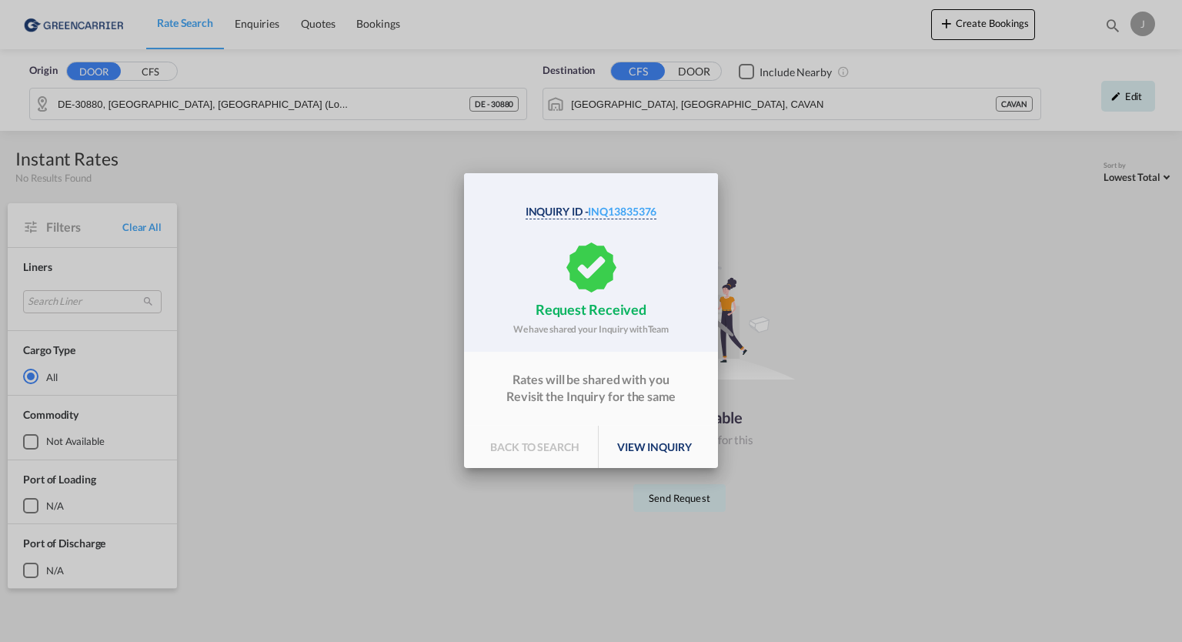
click at [515, 459] on p "back to search" at bounding box center [535, 447] width 127 height 43
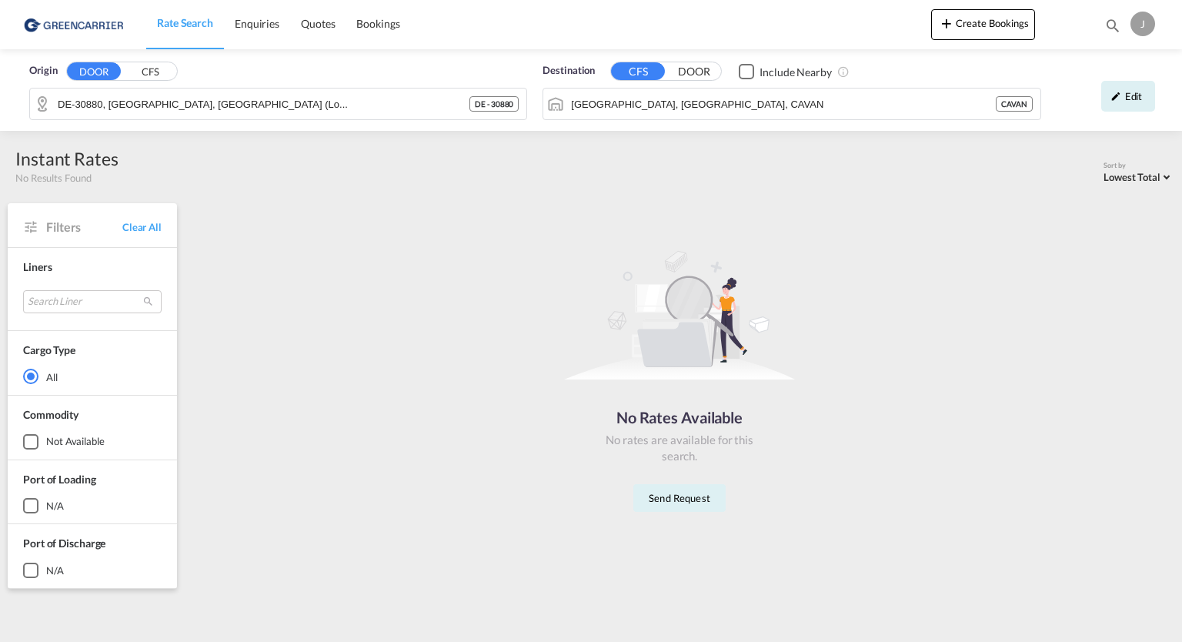
click at [515, 459] on div "Inquiry Id - INQ13835376 request received We have shared your Inquiry with Team…" at bounding box center [591, 320] width 1182 height 641
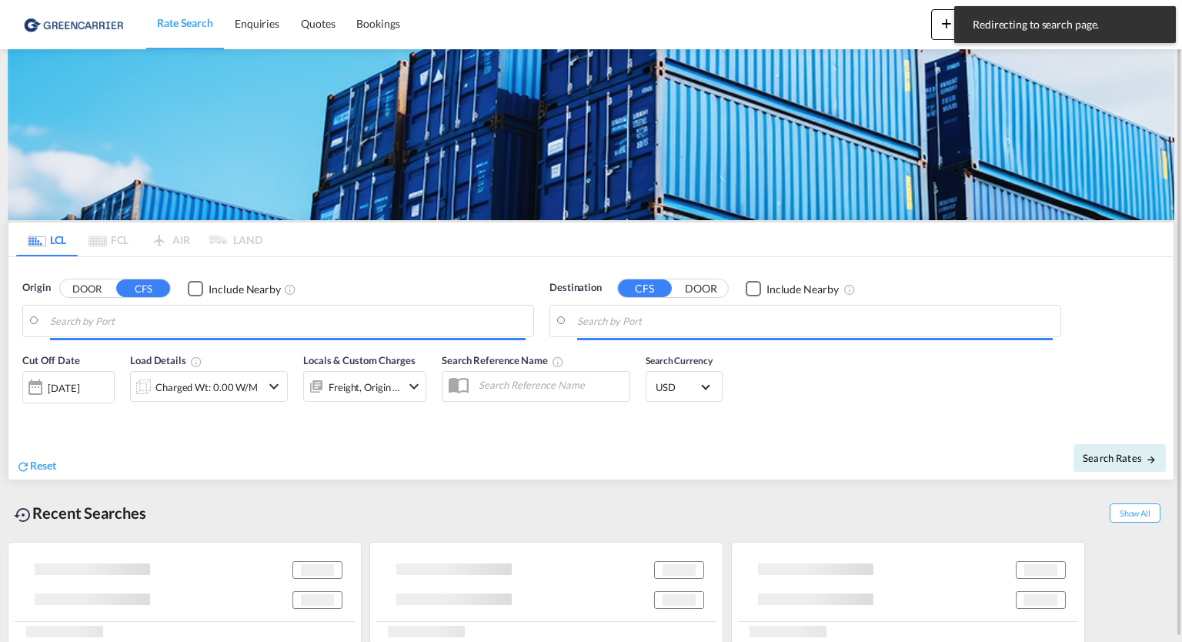
type input "DE-30880, [GEOGRAPHIC_DATA], [GEOGRAPHIC_DATA] (Lo..."
type input "[GEOGRAPHIC_DATA], [GEOGRAPHIC_DATA], CAVAN"
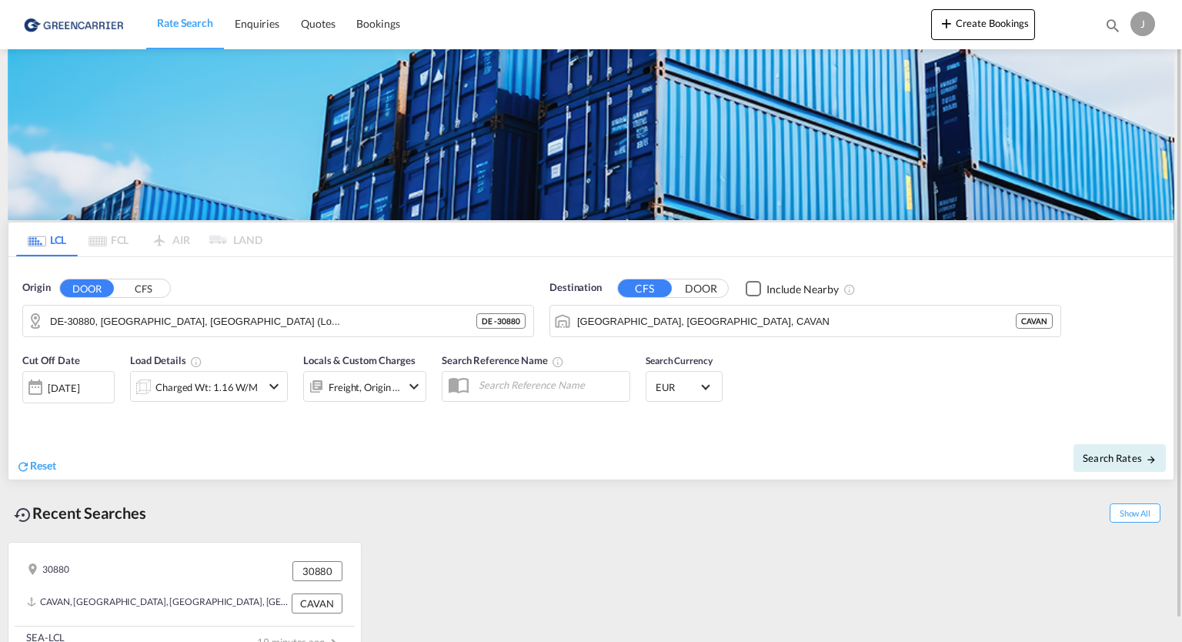
click at [280, 382] on md-icon "icon-chevron-down" at bounding box center [274, 386] width 18 height 18
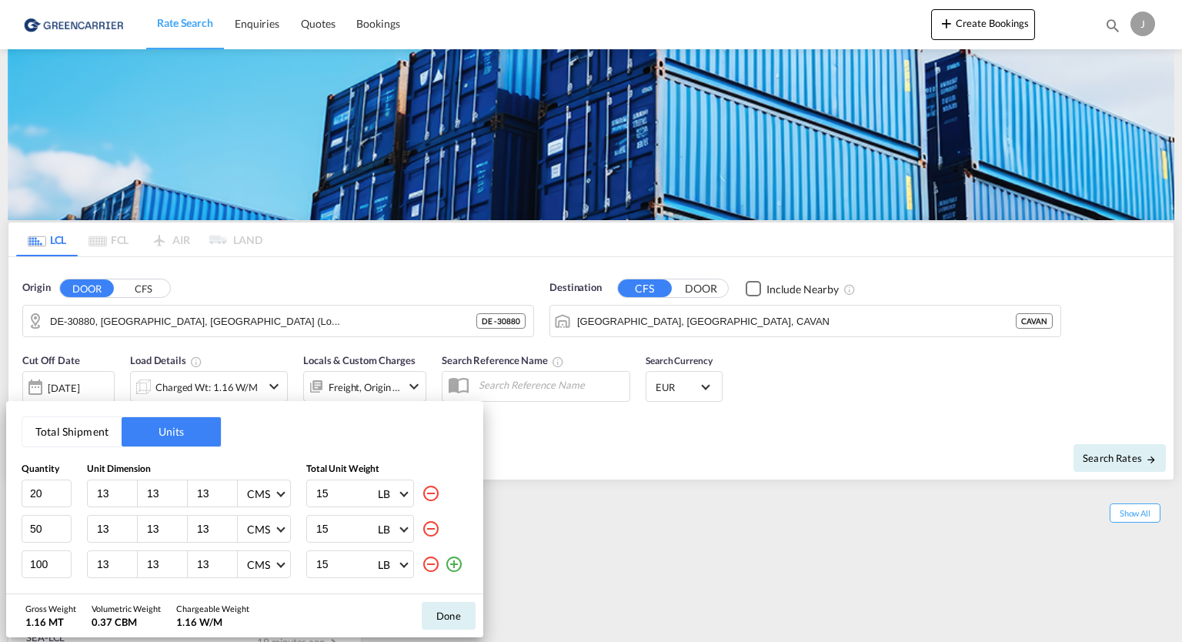
click at [425, 566] on md-icon "icon-minus-circle-outline" at bounding box center [431, 564] width 18 height 18
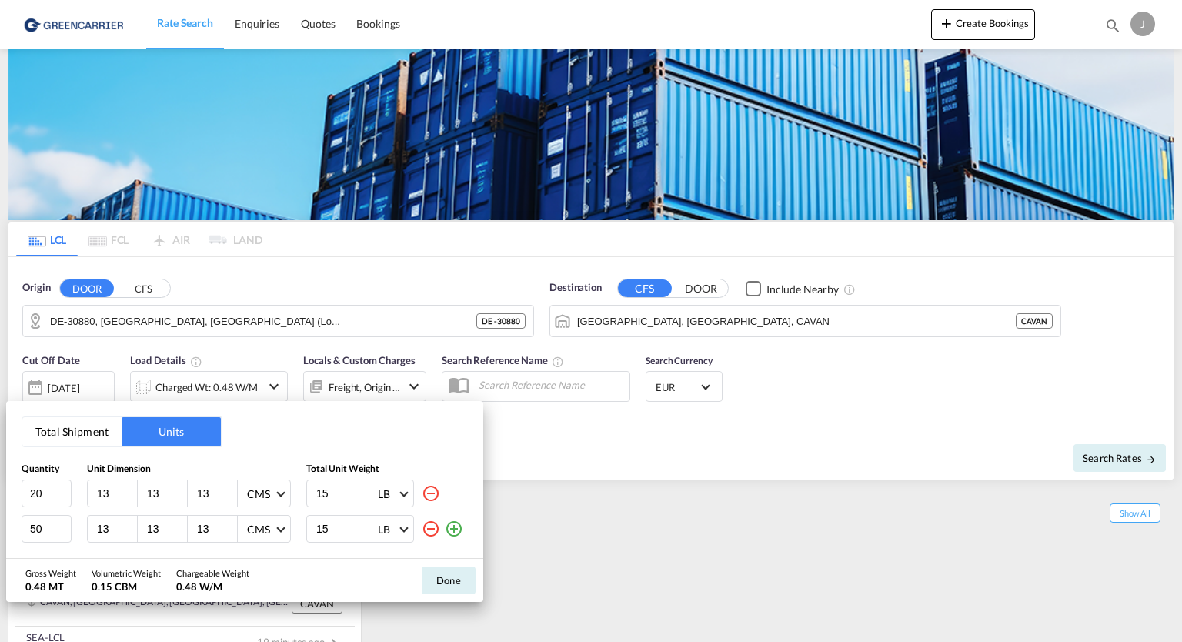
click at [426, 519] on md-icon "icon-minus-circle-outline" at bounding box center [431, 528] width 18 height 18
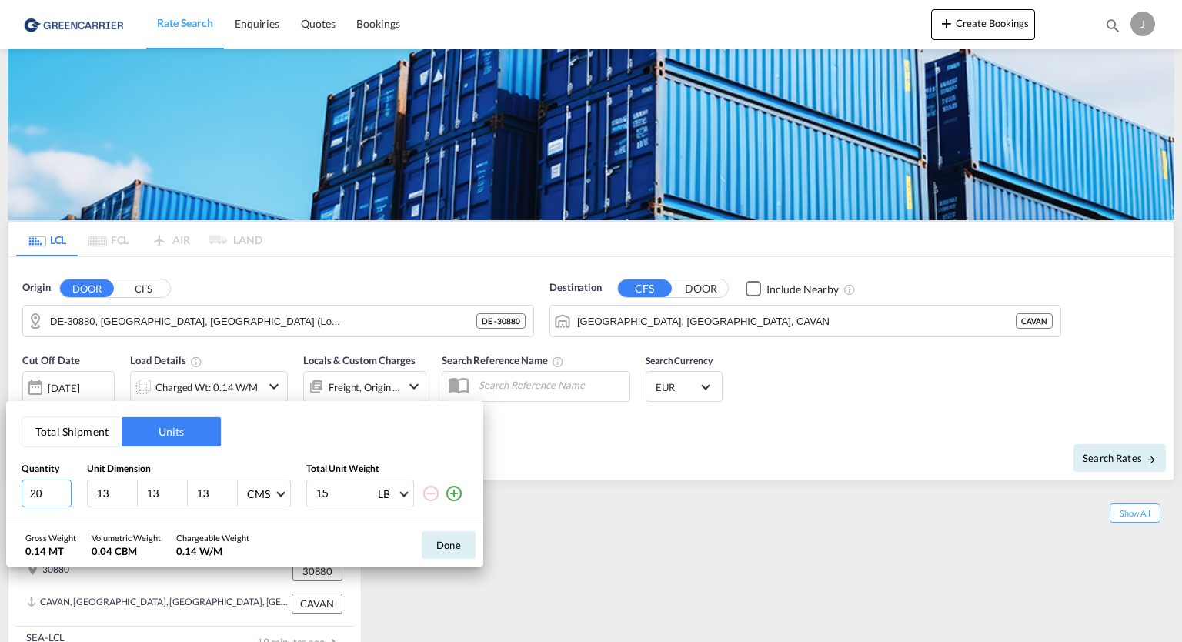
click at [43, 496] on input "20" at bounding box center [47, 493] width 50 height 28
drag, startPoint x: 43, startPoint y: 496, endPoint x: 0, endPoint y: 503, distance: 43.6
click at [0, 503] on div "Total Shipment Units Quantity Unit Dimension Total Unit Weight 20 13 13 13 CMS …" at bounding box center [591, 321] width 1182 height 642
click at [65, 499] on input "20" at bounding box center [47, 493] width 50 height 28
drag, startPoint x: 41, startPoint y: 490, endPoint x: 0, endPoint y: 493, distance: 40.9
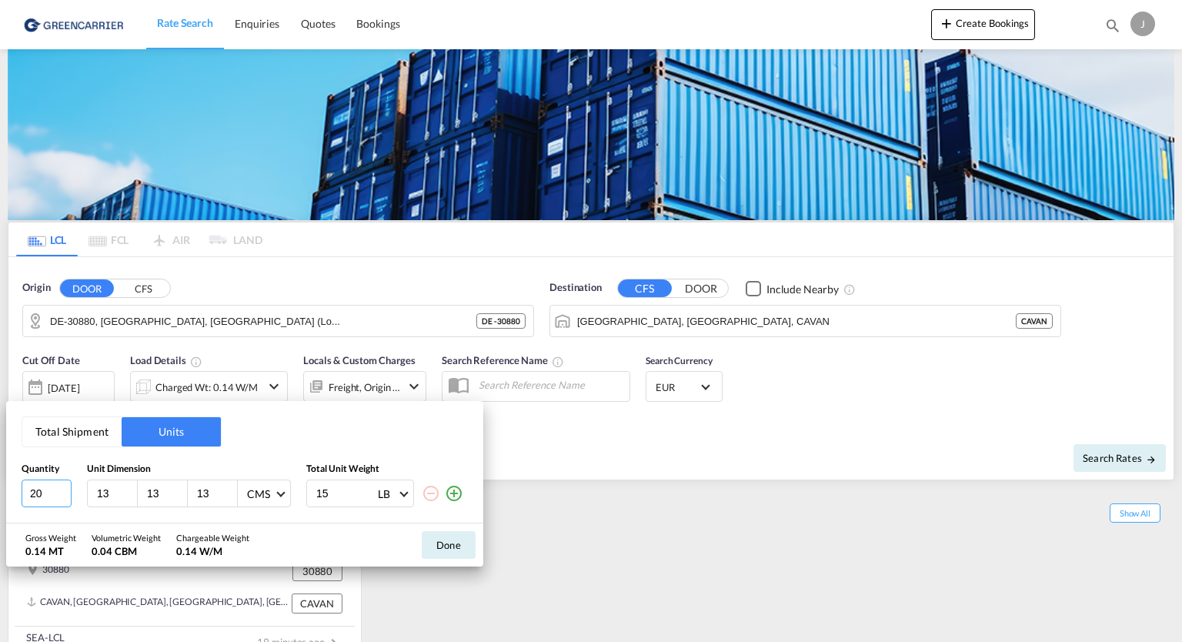
click at [0, 493] on div "Total Shipment Units Quantity Unit Dimension Total Unit Weight 20 13 13 13 CMS …" at bounding box center [591, 321] width 1182 height 642
type input "1"
click at [135, 498] on input "12" at bounding box center [116, 493] width 42 height 14
click at [135, 498] on input "11" at bounding box center [116, 493] width 42 height 14
drag, startPoint x: 135, startPoint y: 498, endPoint x: 108, endPoint y: 496, distance: 27.0
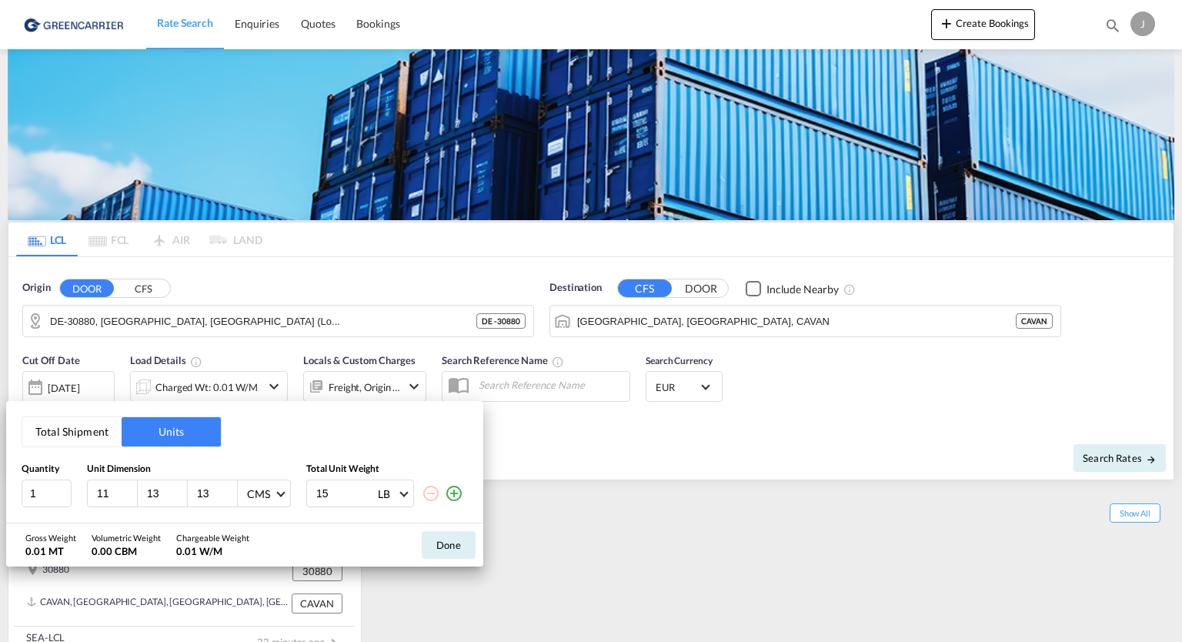
click at [108, 496] on input "11" at bounding box center [116, 493] width 42 height 14
drag, startPoint x: 109, startPoint y: 496, endPoint x: 68, endPoint y: 502, distance: 41.2
click at [68, 502] on div "1 11 13 13 CMS CMS Inches 15 LB KG LB" at bounding box center [245, 493] width 446 height 28
type input "120"
type input "80"
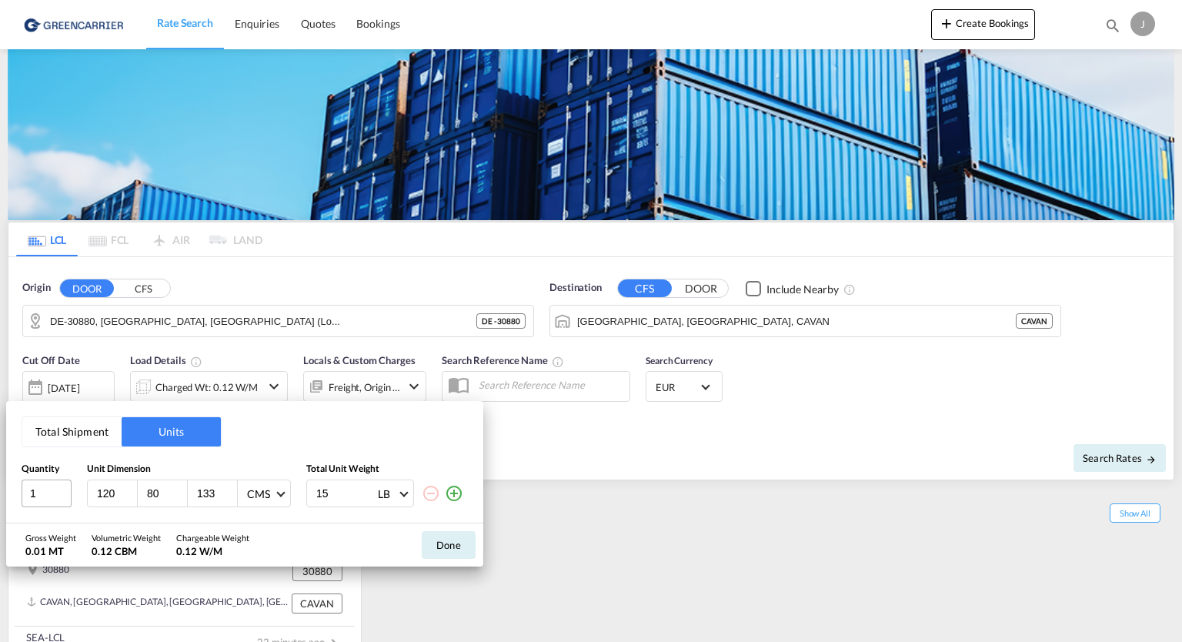
type input "133"
click at [345, 496] on input "300" at bounding box center [346, 493] width 62 height 26
type input "350"
click at [281, 493] on span at bounding box center [280, 493] width 8 height 8
click at [268, 536] on div "Inches" at bounding box center [261, 530] width 30 height 15
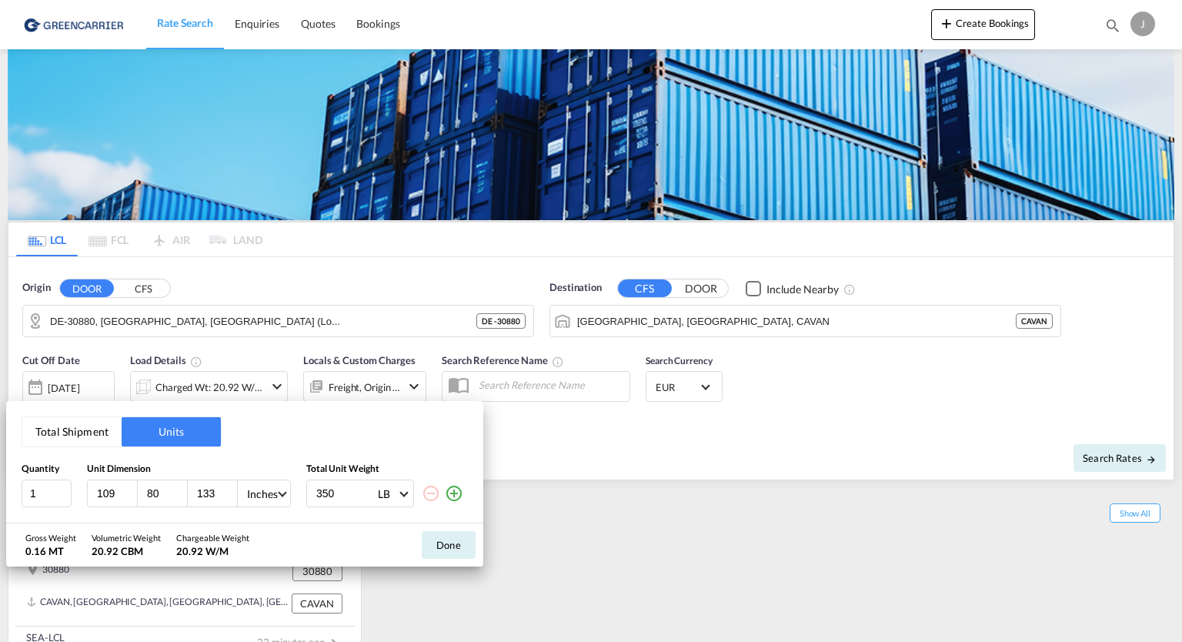
click at [125, 496] on input "109" at bounding box center [116, 493] width 42 height 14
drag, startPoint x: 118, startPoint y: 493, endPoint x: 40, endPoint y: 493, distance: 78.5
click at [40, 493] on div "1 109 80 133 Inches 350 LB KG LB" at bounding box center [245, 493] width 446 height 28
type input "4"
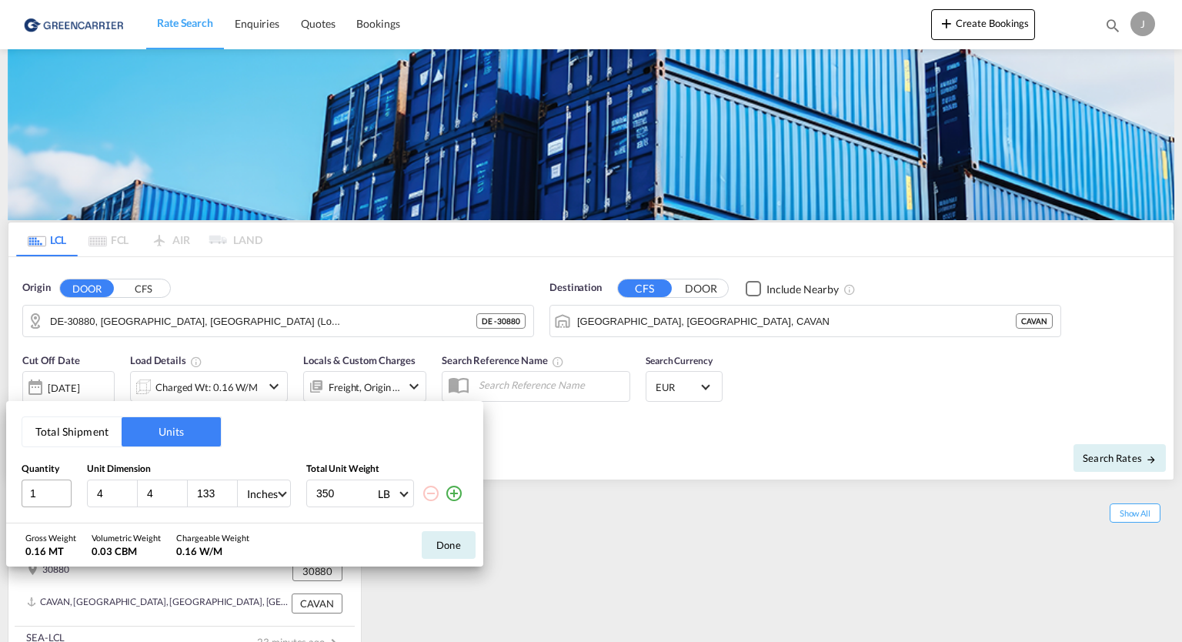
type input "2"
type input "3"
type input "40"
type input "30"
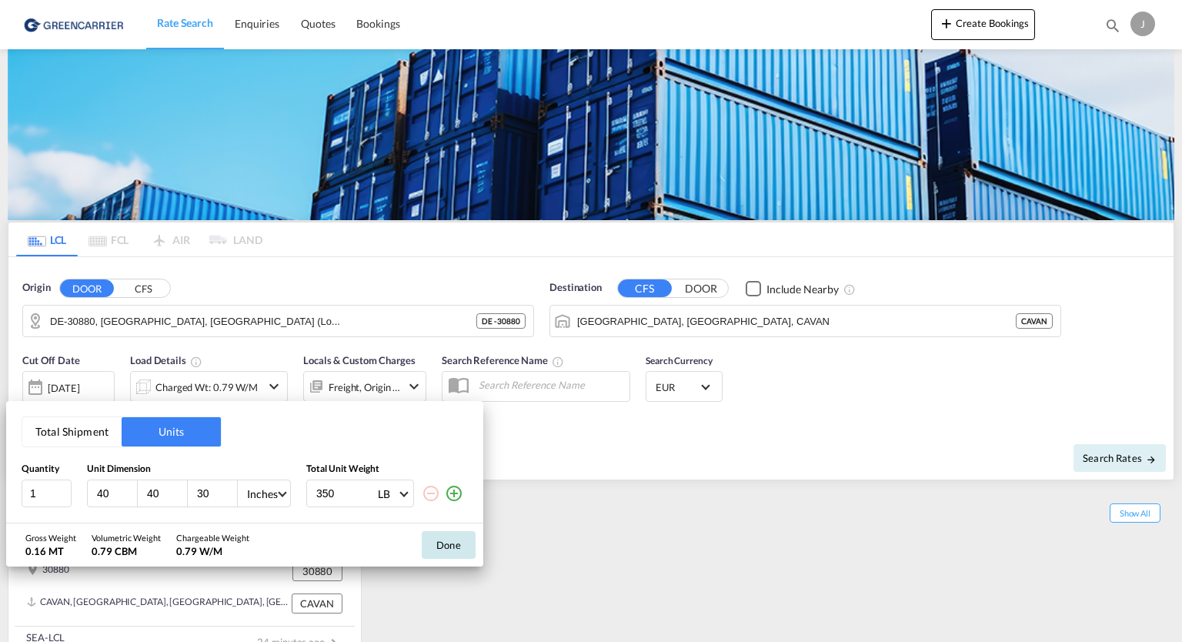
click at [446, 545] on button "Done" at bounding box center [449, 545] width 54 height 28
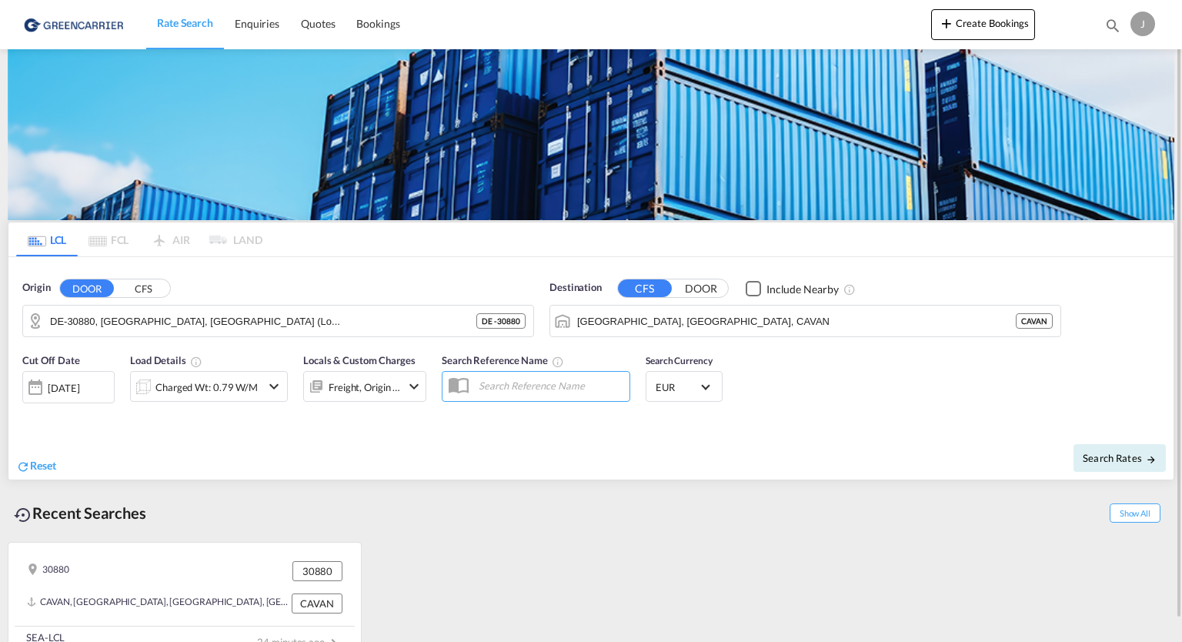
click at [524, 389] on input "text" at bounding box center [550, 384] width 159 height 23
paste input "QTOCEANEXPLCLDE_20250815_0027"
type input "QTOCEANEXPLCLDE_20250815_0027"
click at [1083, 453] on span "Search Rates" at bounding box center [1120, 458] width 74 height 12
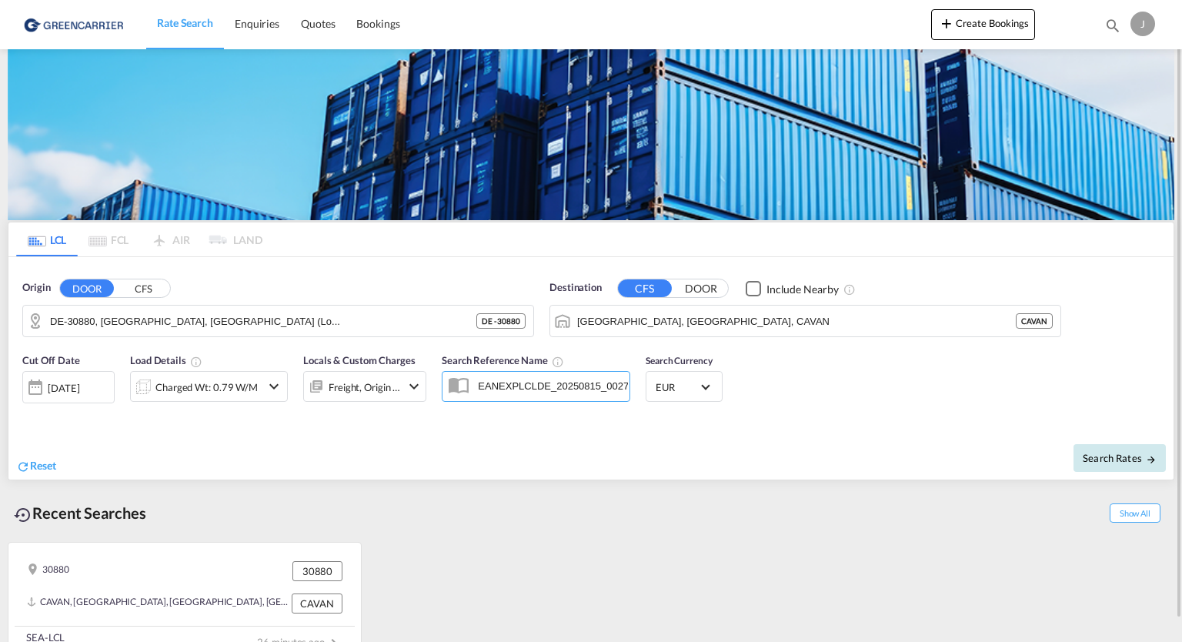
scroll to position [0, 0]
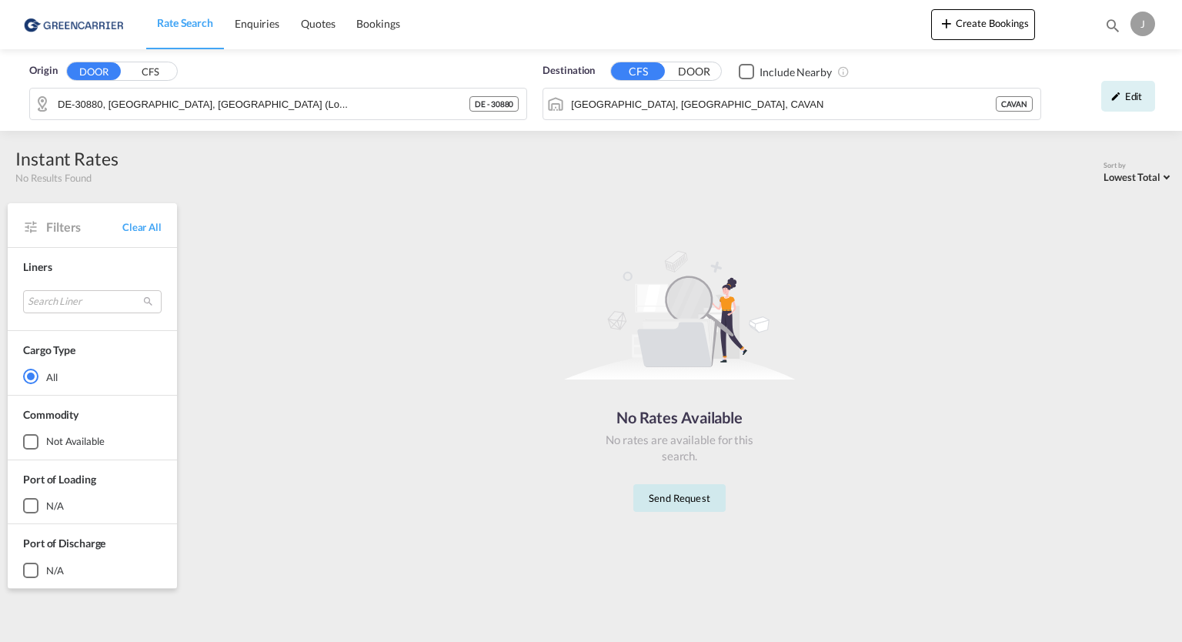
click at [684, 493] on button "Send Request" at bounding box center [679, 498] width 92 height 28
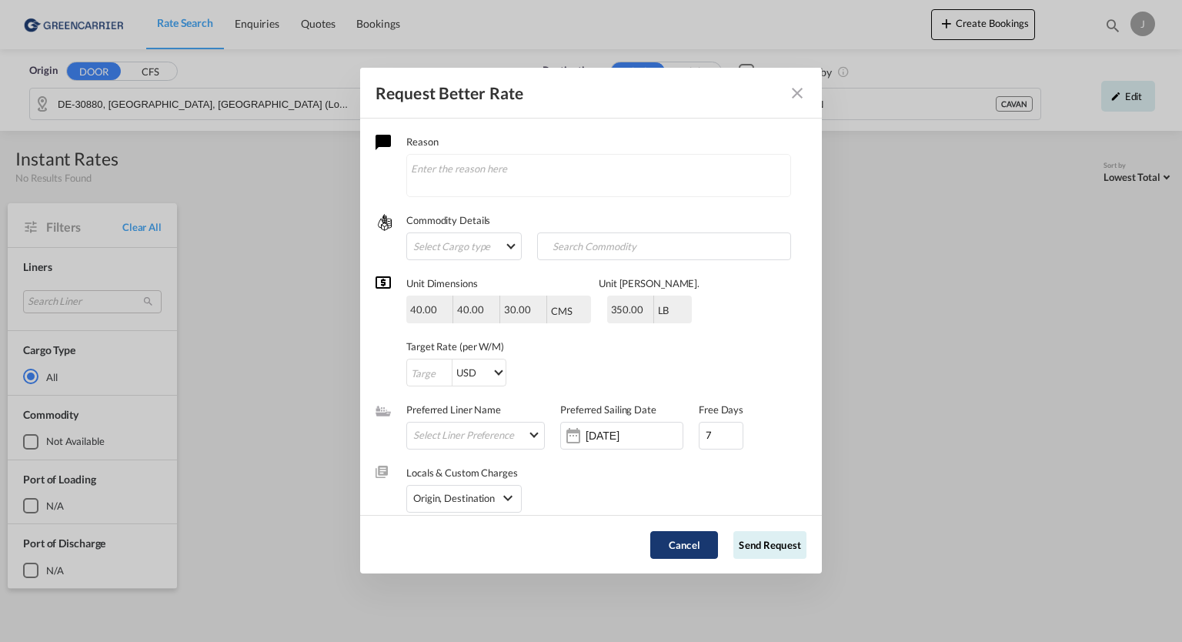
click at [694, 552] on button "Cancel" at bounding box center [684, 545] width 68 height 28
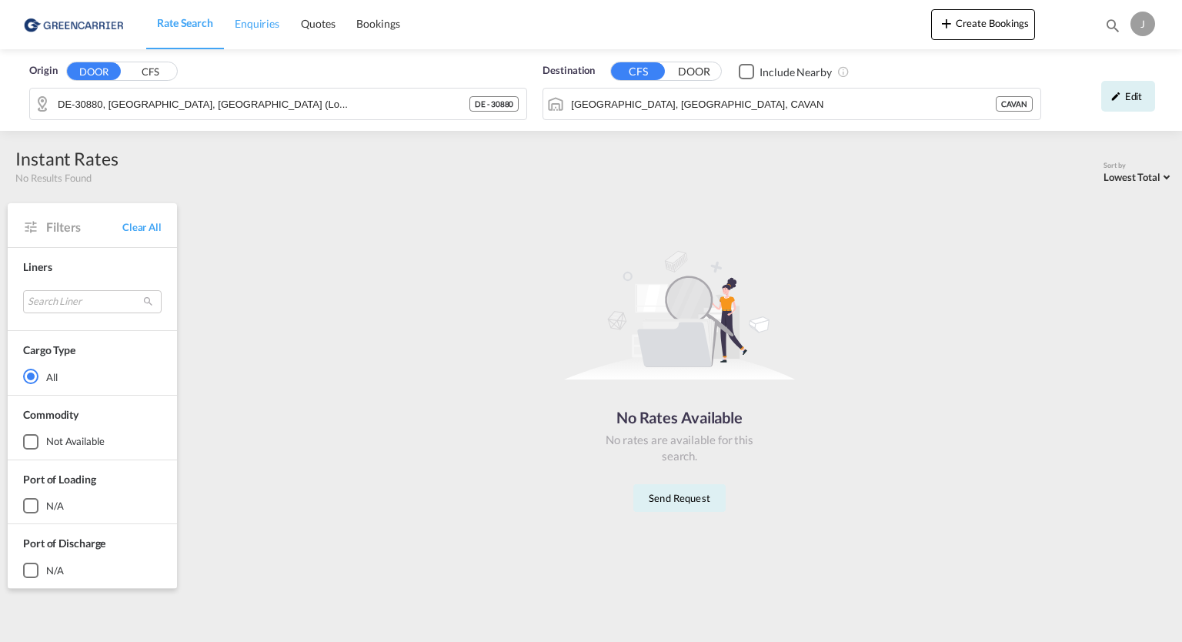
click at [262, 22] on span "Enquiries" at bounding box center [257, 23] width 45 height 13
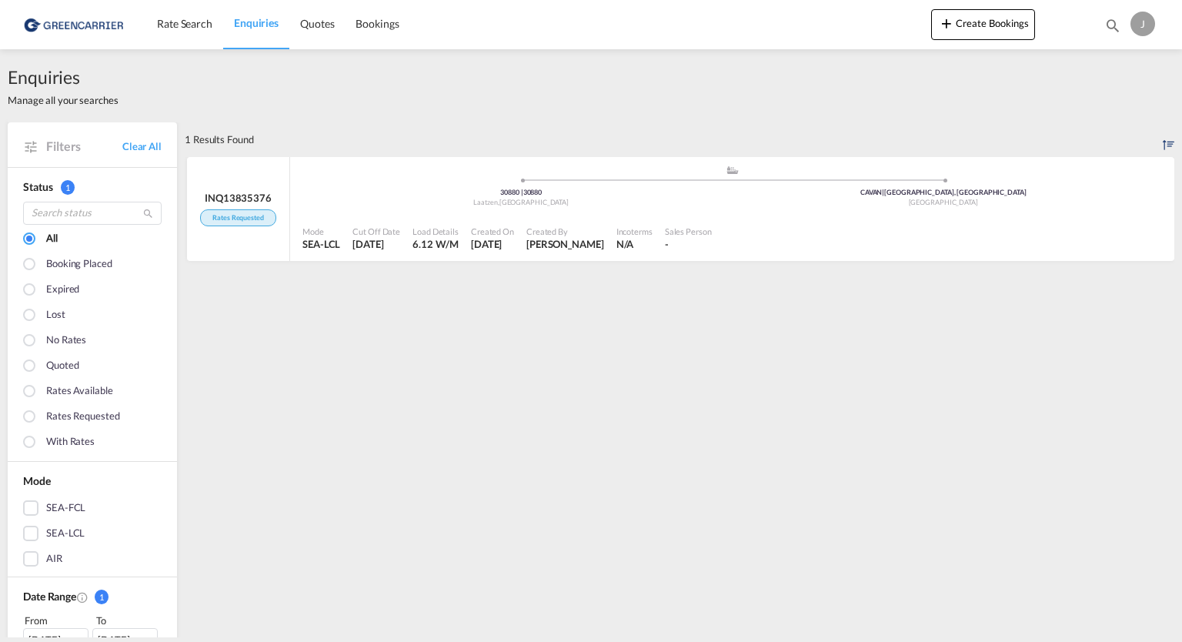
click at [34, 532] on div "SEA-LCL" at bounding box center [30, 533] width 15 height 15
click at [32, 555] on div "AIR" at bounding box center [30, 558] width 15 height 15
click at [32, 506] on div "SEA-FCL" at bounding box center [30, 507] width 15 height 15
click at [192, 31] on span "Rate Search" at bounding box center [184, 23] width 55 height 15
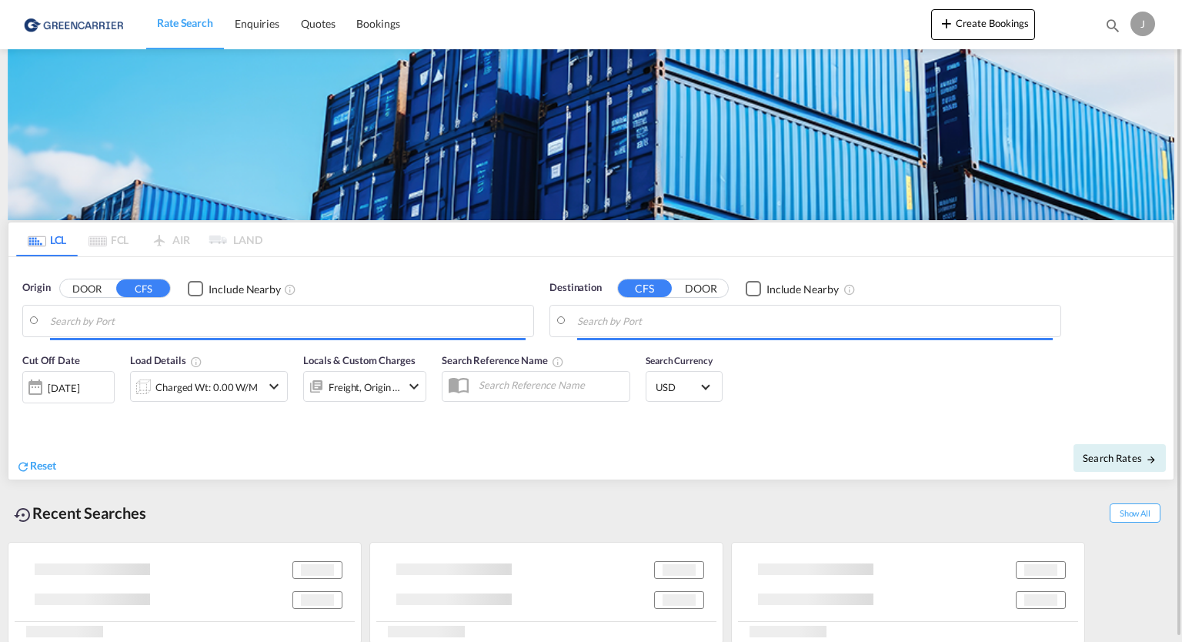
type input "DE-30880, [GEOGRAPHIC_DATA], [GEOGRAPHIC_DATA] (Lo..."
type input "[GEOGRAPHIC_DATA], [GEOGRAPHIC_DATA], CAVAN"
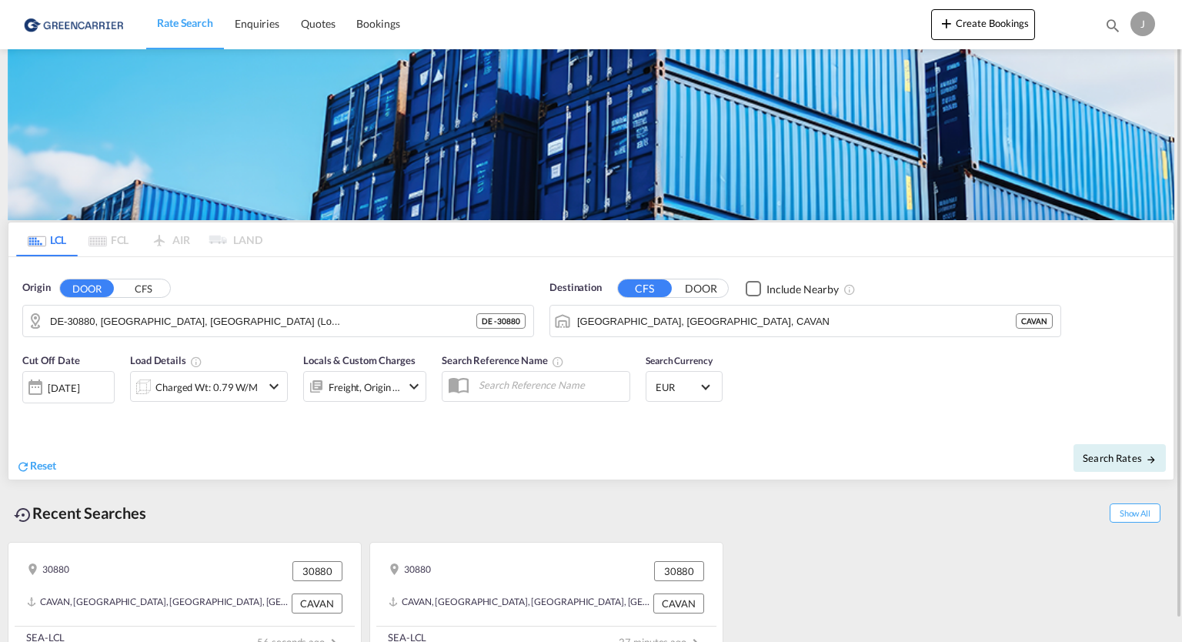
click at [275, 390] on md-icon "icon-chevron-down" at bounding box center [274, 386] width 18 height 18
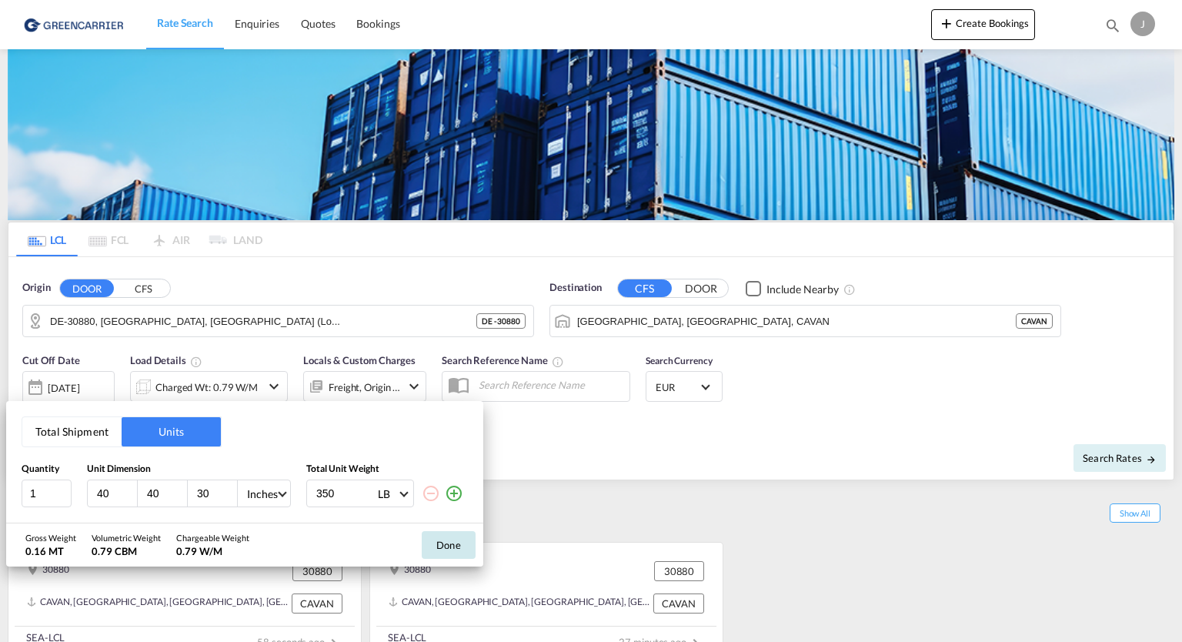
click at [446, 549] on button "Done" at bounding box center [449, 545] width 54 height 28
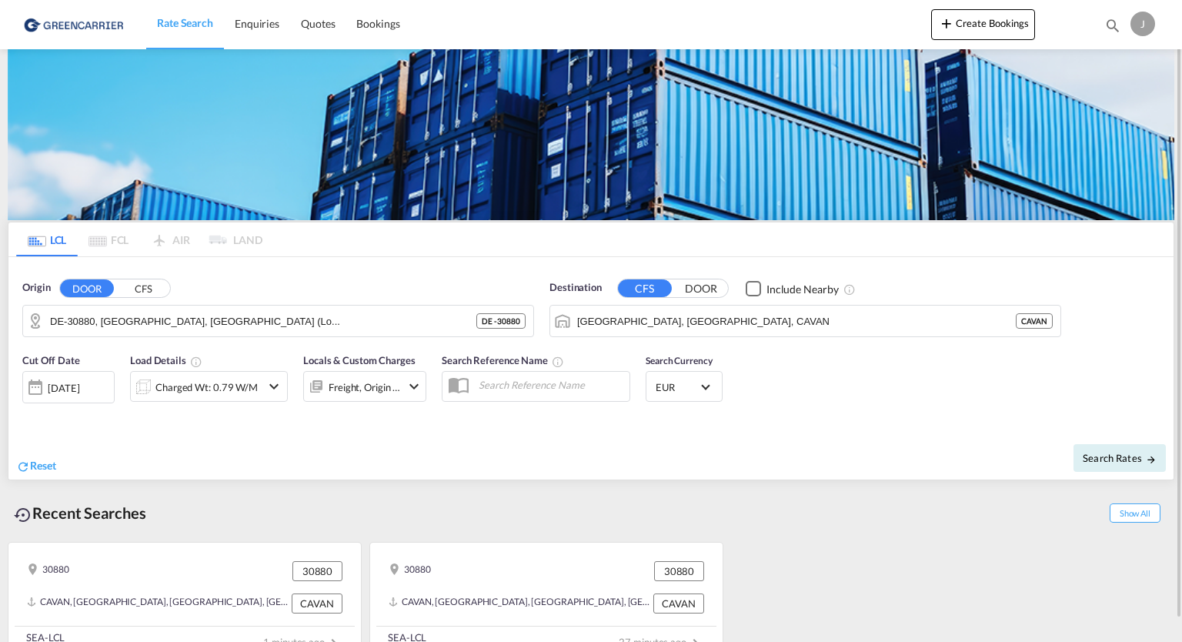
drag, startPoint x: 446, startPoint y: 549, endPoint x: 529, endPoint y: 382, distance: 187.2
click at [529, 382] on div "LCL FCL AIR LAND LCL FCL AIR LAND Origin DOOR CFS DE-30880, [GEOGRAPHIC_DATA], …" at bounding box center [591, 439] width 1167 height 455
click at [529, 382] on input "text" at bounding box center [550, 384] width 159 height 23
paste input "QTOCEANEXPLCLDE_20250815_0027"
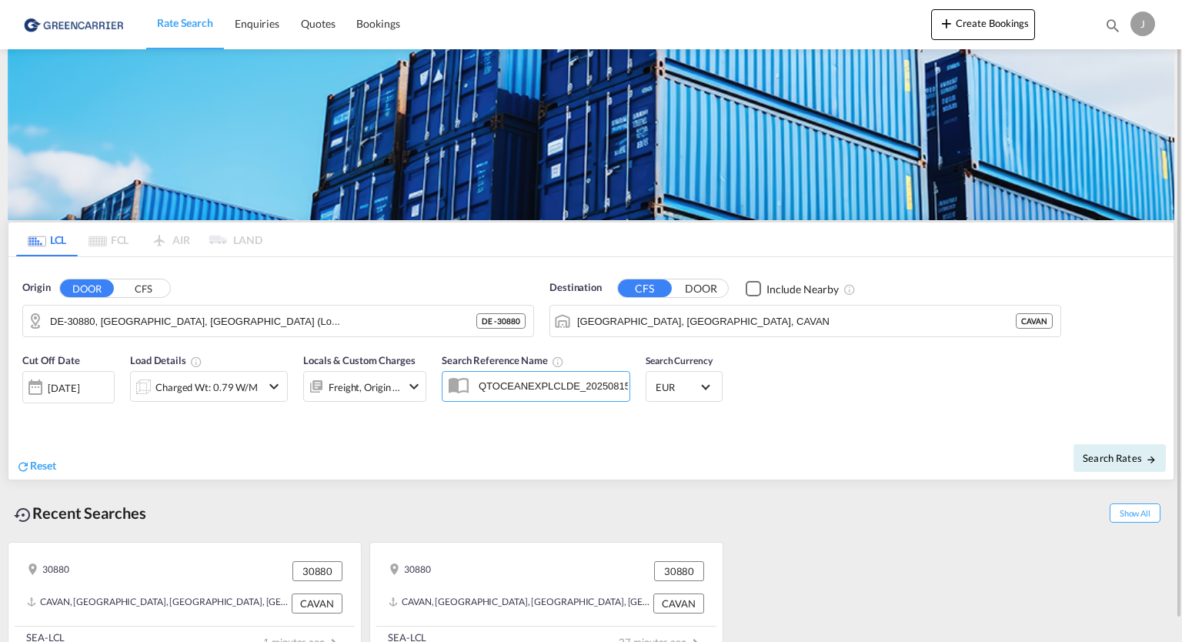
scroll to position [0, 29]
type input "QTOCEANEXPLCLDE_20250815_0027"
click at [1087, 456] on span "Search Rates" at bounding box center [1120, 458] width 74 height 12
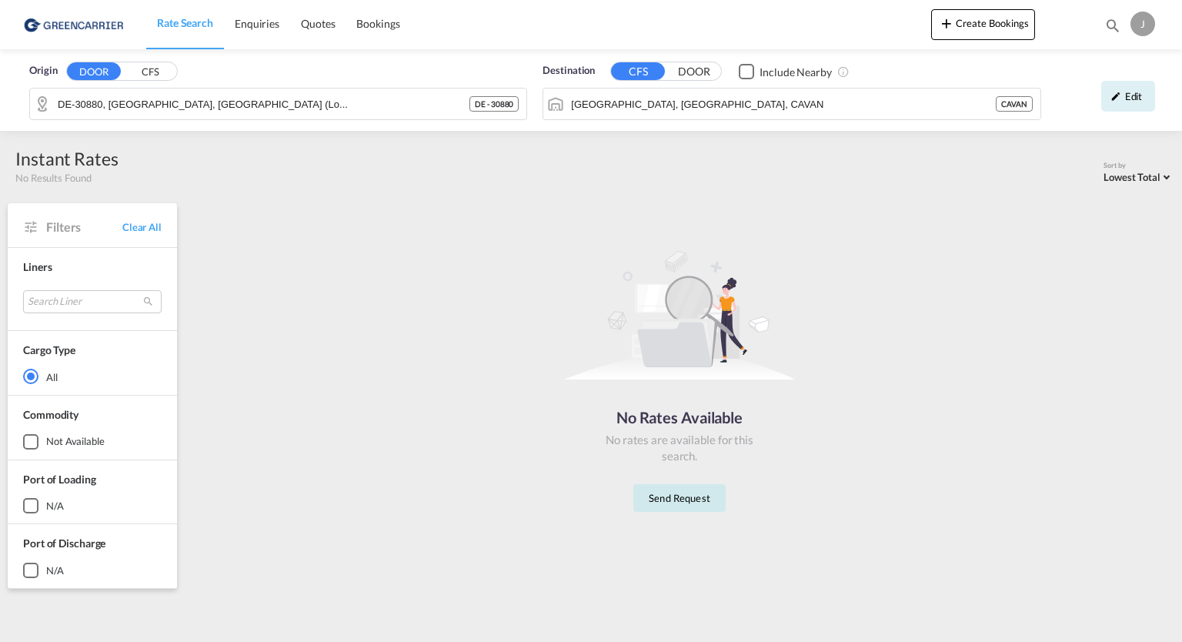
click at [676, 499] on button "Send Request" at bounding box center [679, 498] width 92 height 28
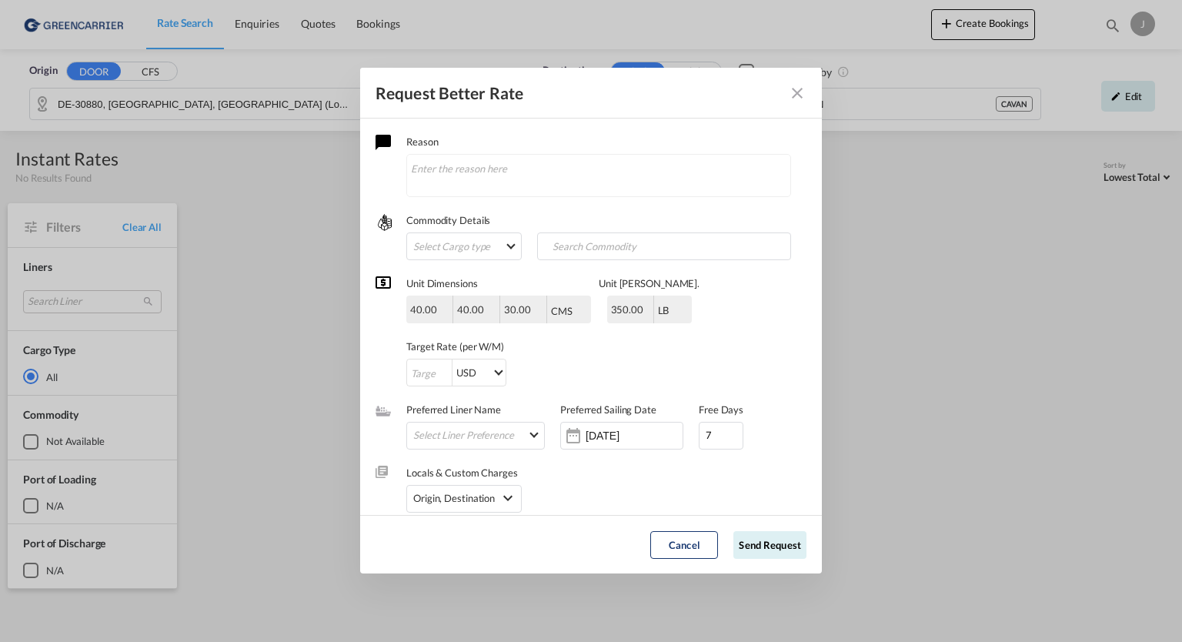
click at [569, 310] on div "CMS" at bounding box center [562, 311] width 22 height 12
click at [479, 436] on md-select "Select Liner Preference Greencarrier Consolidators" at bounding box center [478, 435] width 131 height 20
click at [479, 436] on div "Greencarrier Consolidators" at bounding box center [473, 435] width 118 height 14
click at [600, 486] on md-backdrop at bounding box center [591, 321] width 1182 height 642
click at [497, 249] on md-select "Select Cargo type FAK GCR GDSM General Cargo Hazardous Cargo Ambient Foodstuff …" at bounding box center [463, 246] width 115 height 28
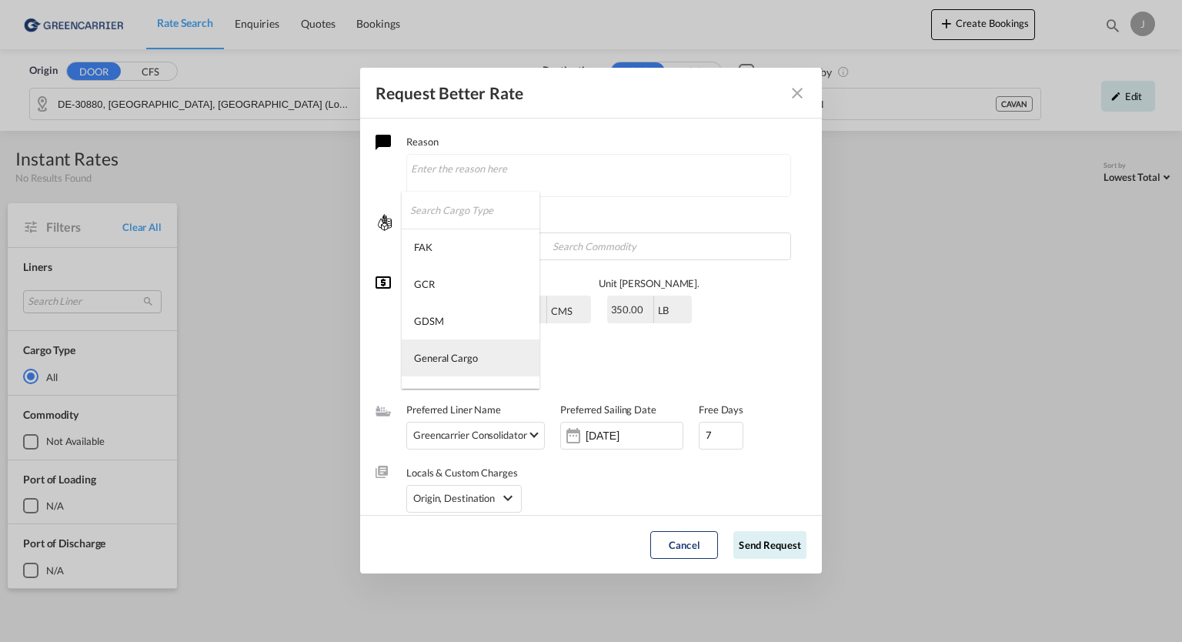
click at [473, 359] on div "General Cargo" at bounding box center [446, 358] width 64 height 14
click at [506, 245] on span "Select Cargo type: General Cargo" at bounding box center [510, 244] width 8 height 8
click at [437, 209] on md-option "FAK" at bounding box center [471, 203] width 138 height 37
click at [599, 241] on input "Search Commodity" at bounding box center [617, 247] width 152 height 25
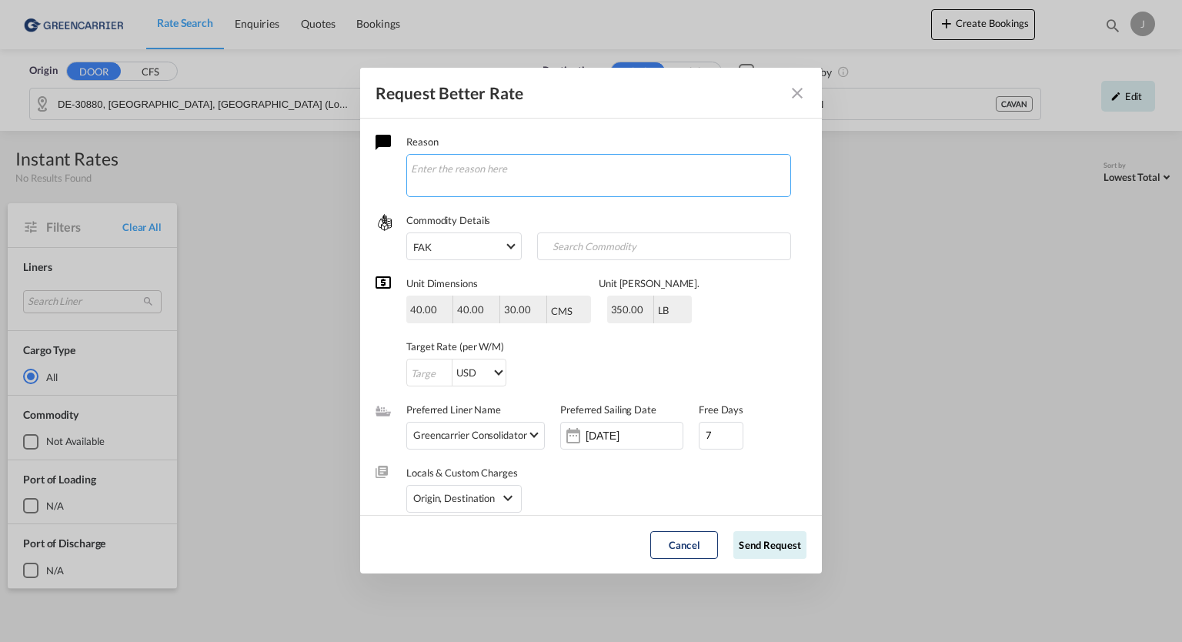
click at [531, 175] on textarea "Request Better Rate ..." at bounding box center [598, 175] width 385 height 43
type textarea "rate not available on line"
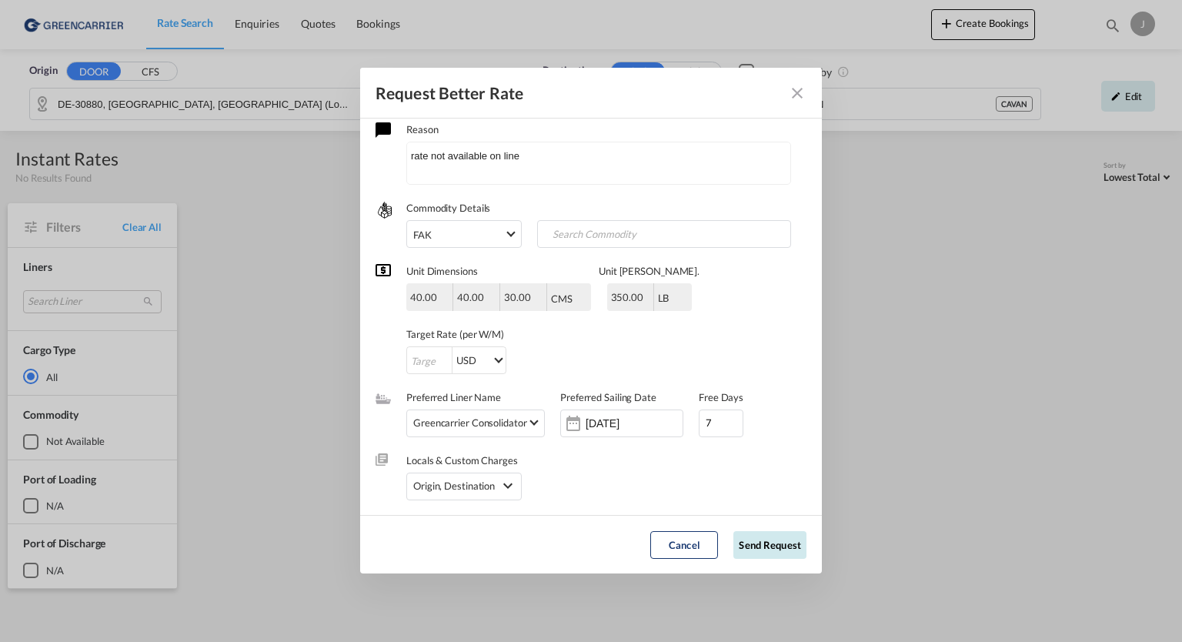
click at [757, 541] on button "Send Request" at bounding box center [769, 545] width 73 height 28
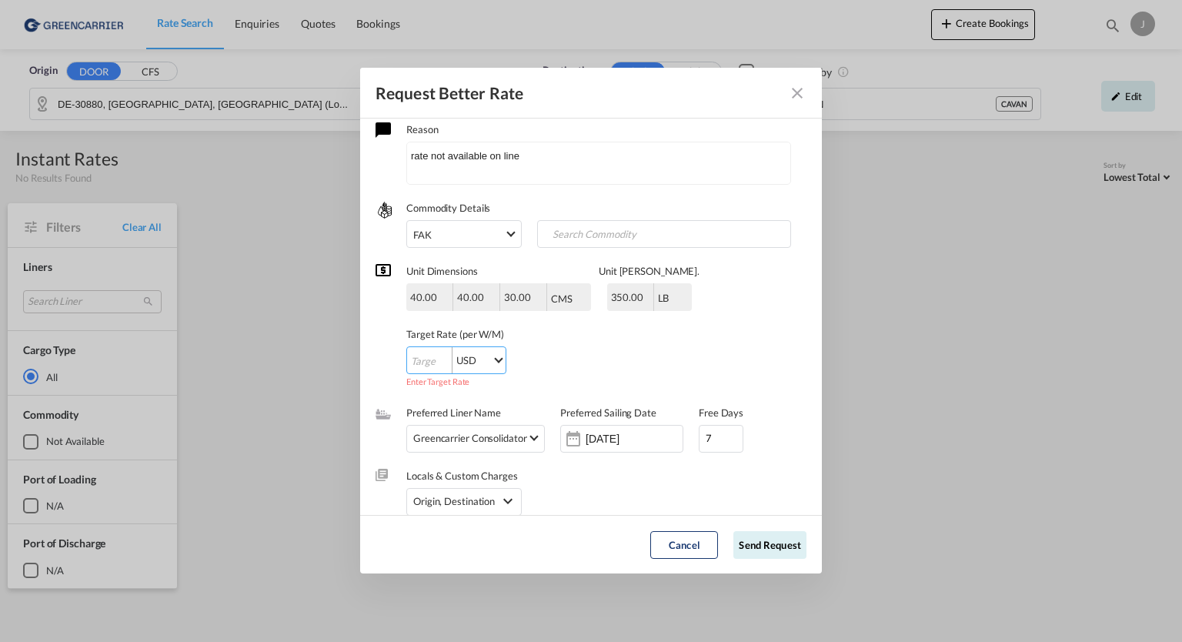
click at [452, 358] on md-select "USD AED AFN ALL AMD ANG AOA ARS AUD AWG AZN BAM BBD BDT BGN BHD BIF BMD BND [PE…" at bounding box center [479, 360] width 54 height 26
click at [441, 358] on md-backdrop at bounding box center [591, 321] width 1182 height 642
click at [422, 362] on input "Request Better Rate ..." at bounding box center [429, 361] width 45 height 28
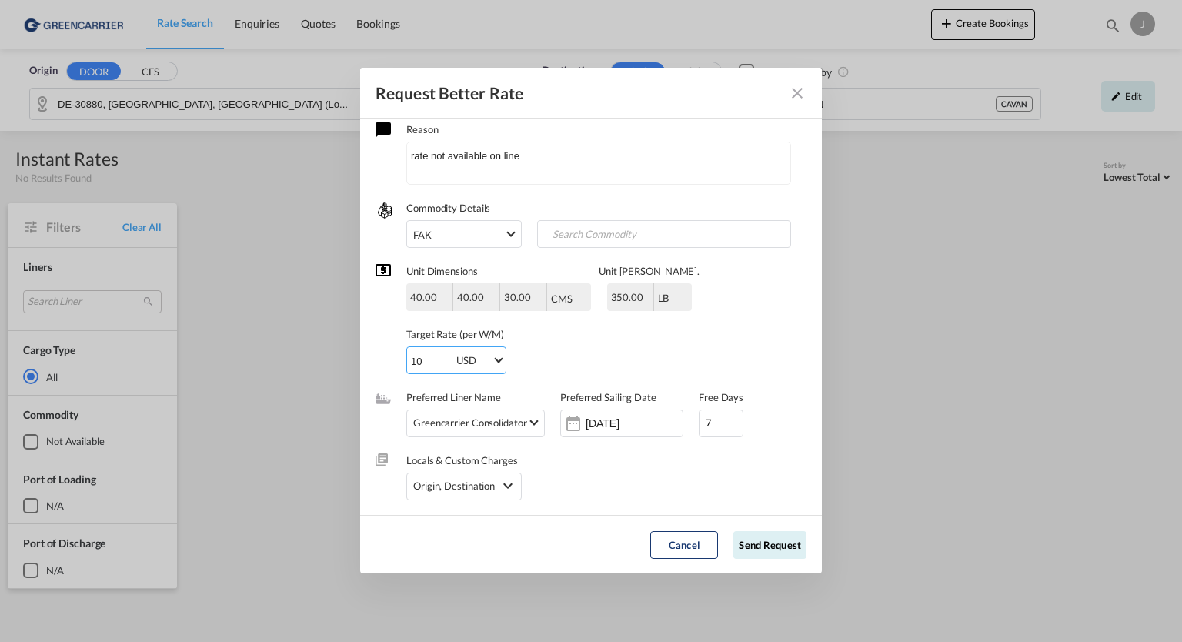
type input "10"
click at [764, 546] on button "Send Request" at bounding box center [769, 545] width 73 height 28
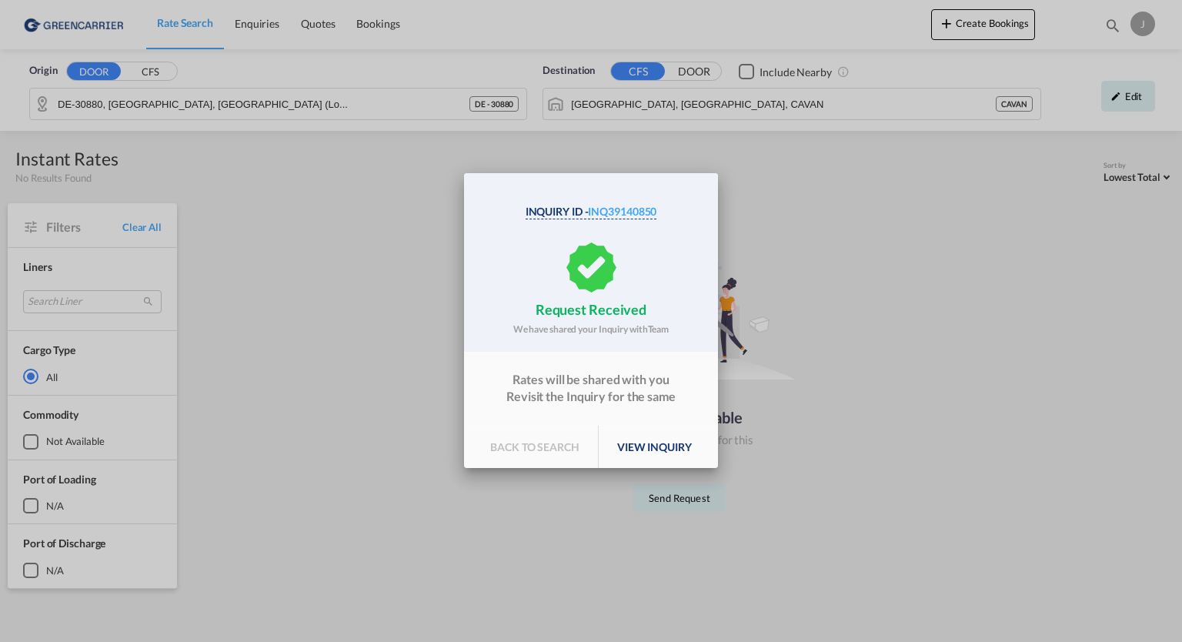
click at [253, 24] on div "Inquiry Id - INQ39140850 request received We have shared your Inquiry with Team…" at bounding box center [591, 320] width 1182 height 641
click at [518, 449] on p "back to search" at bounding box center [535, 447] width 127 height 43
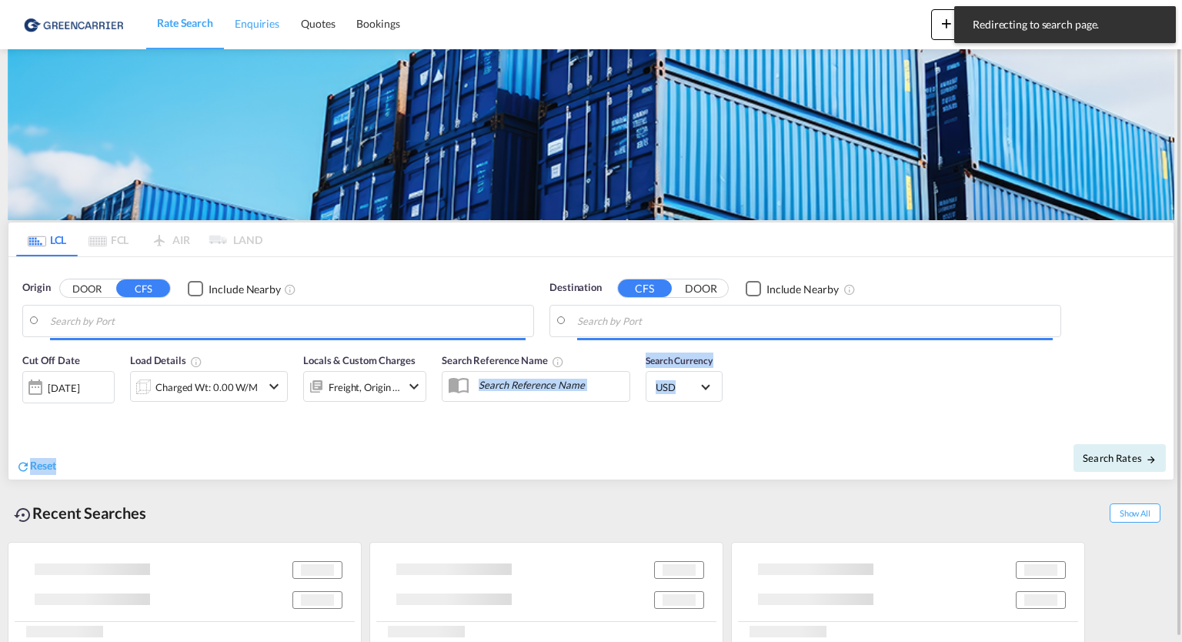
type input "DE-30880, [GEOGRAPHIC_DATA], [GEOGRAPHIC_DATA] (Lo..."
type input "[GEOGRAPHIC_DATA], [GEOGRAPHIC_DATA], CAVAN"
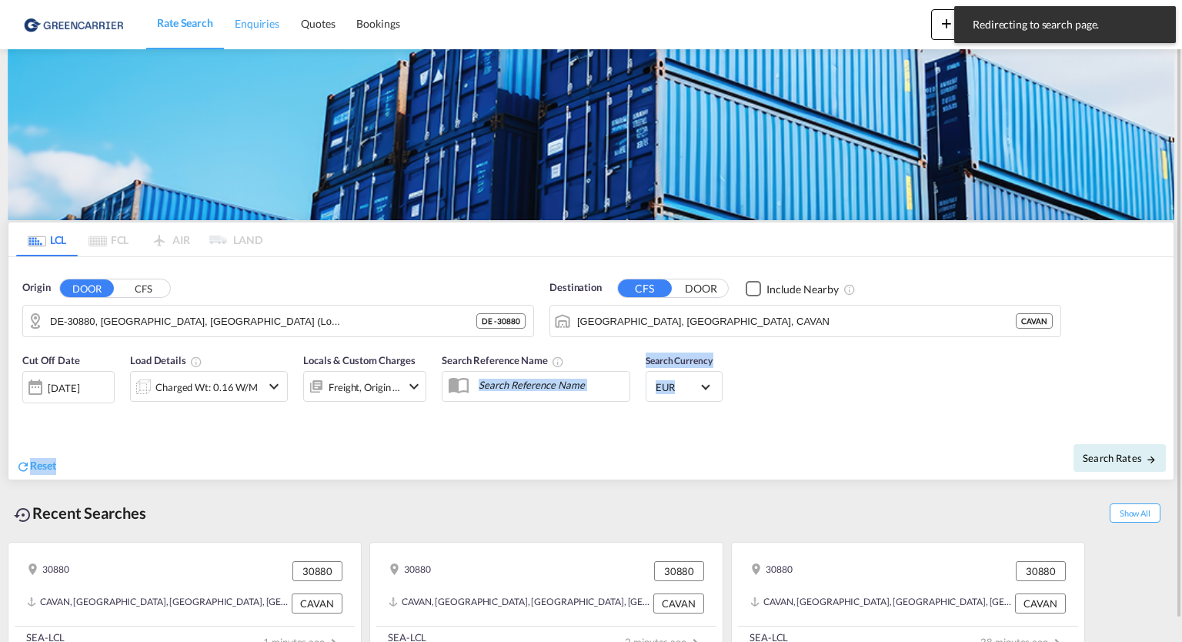
click at [249, 28] on span "Enquiries" at bounding box center [257, 23] width 45 height 13
